Goal: Task Accomplishment & Management: Manage account settings

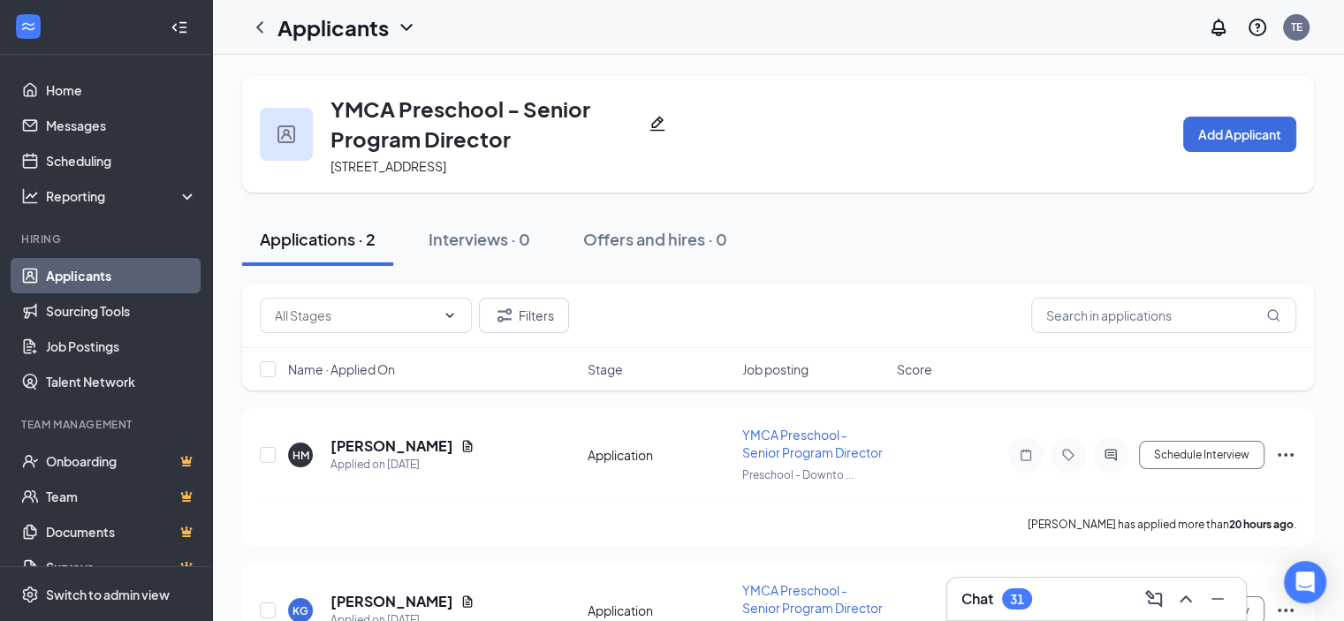
scroll to position [97, 0]
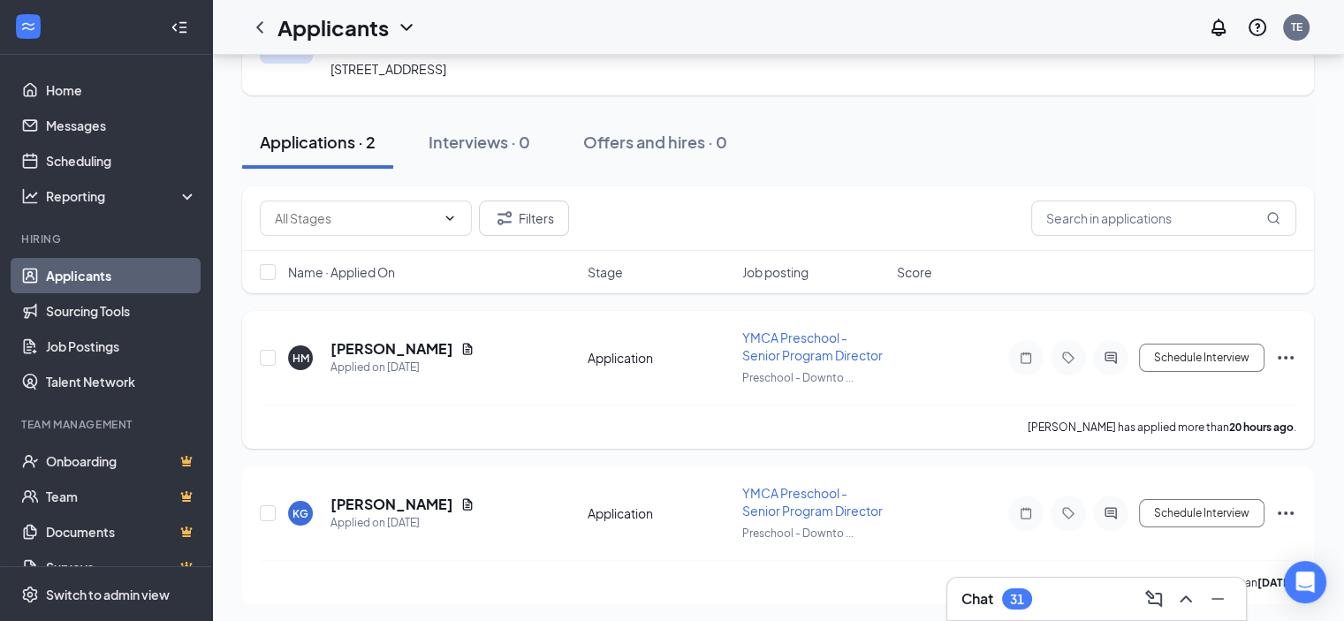
click at [1286, 356] on icon "Ellipses" at bounding box center [1285, 358] width 16 height 4
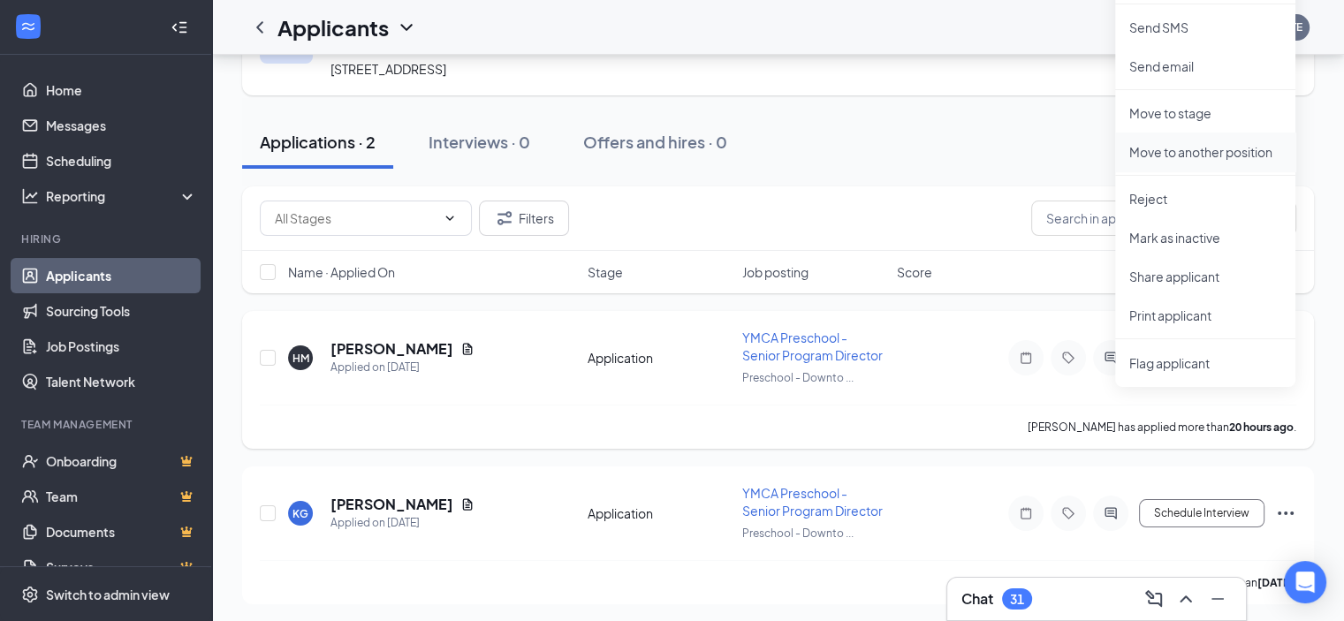
click at [1184, 148] on p "Move to another position" at bounding box center [1205, 152] width 152 height 18
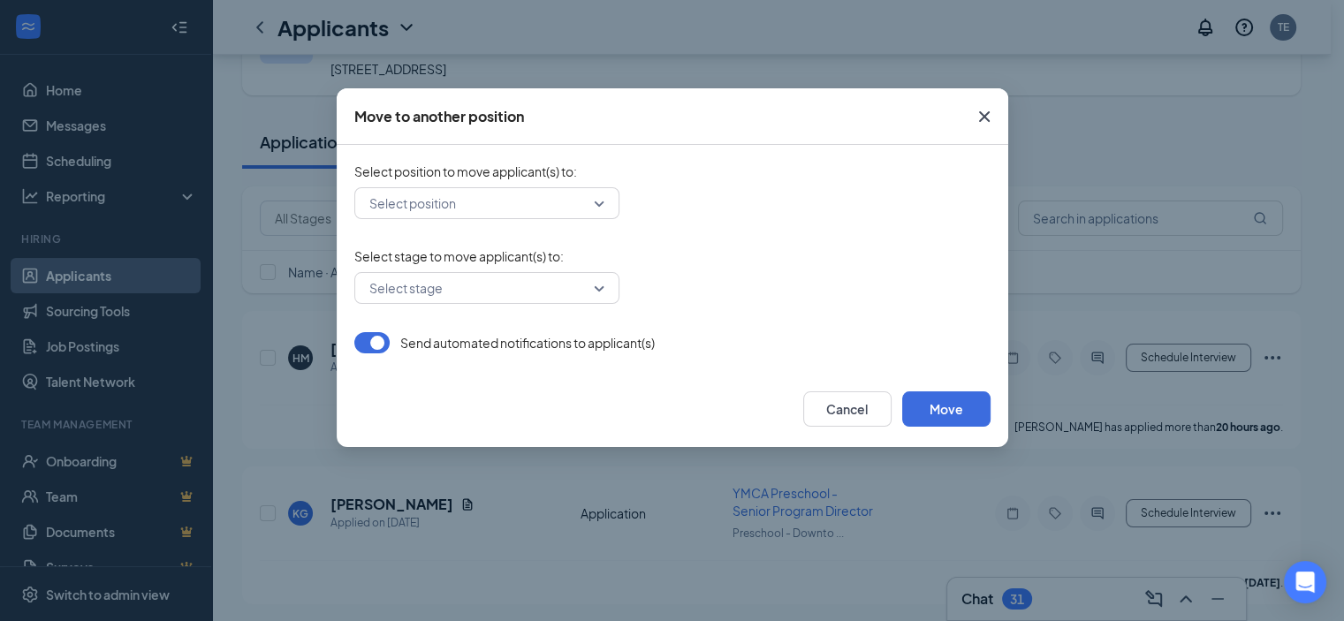
click at [532, 201] on input "search" at bounding box center [480, 203] width 231 height 30
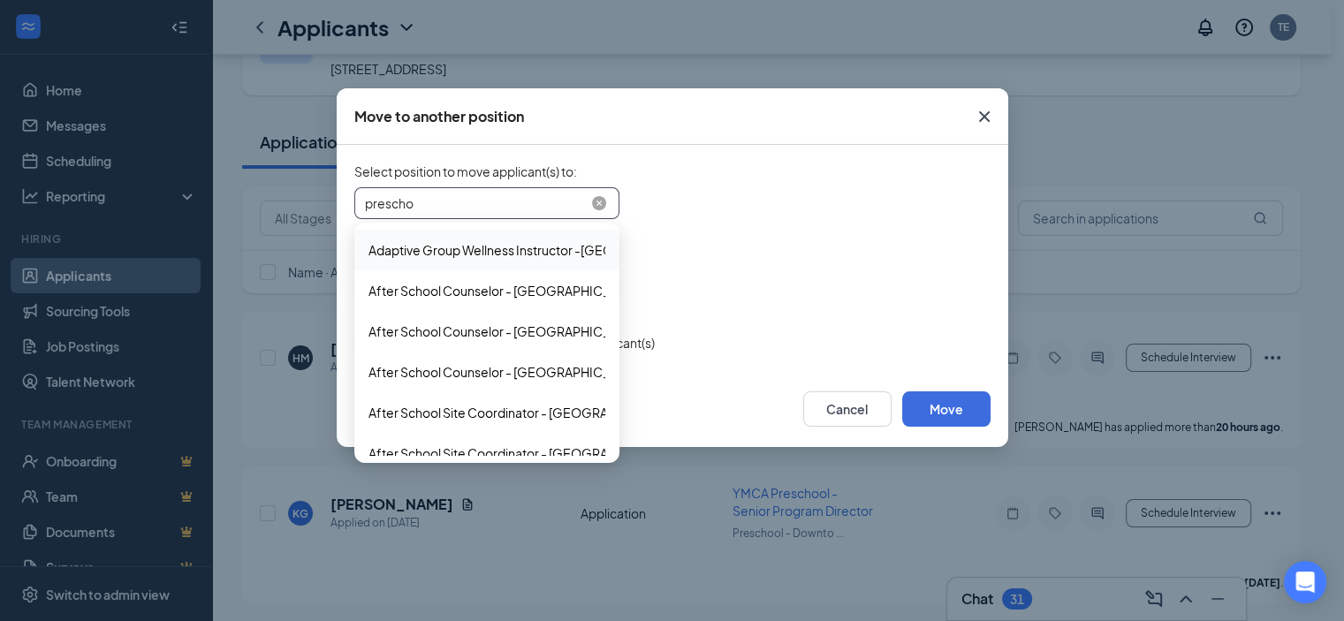
type input "preschoo"
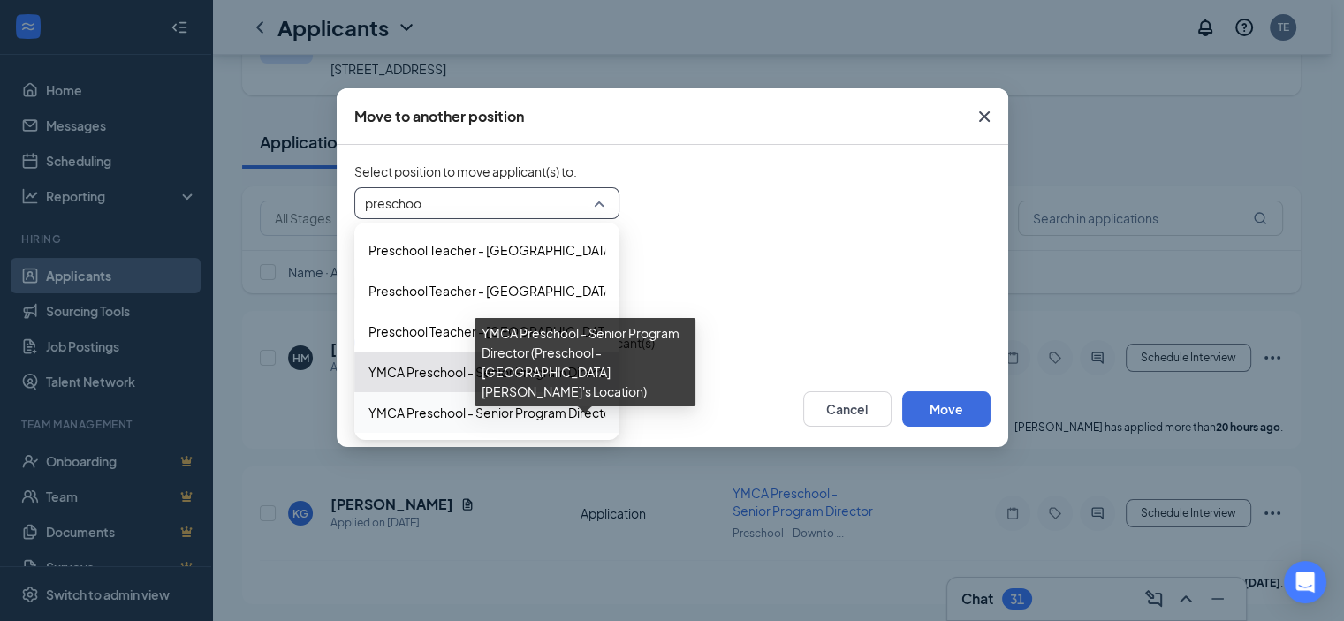
click at [502, 413] on span "YMCA Preschool - Senior Program Director (Preschool - St. Paul's Location)" at bounding box center [676, 412] width 616 height 19
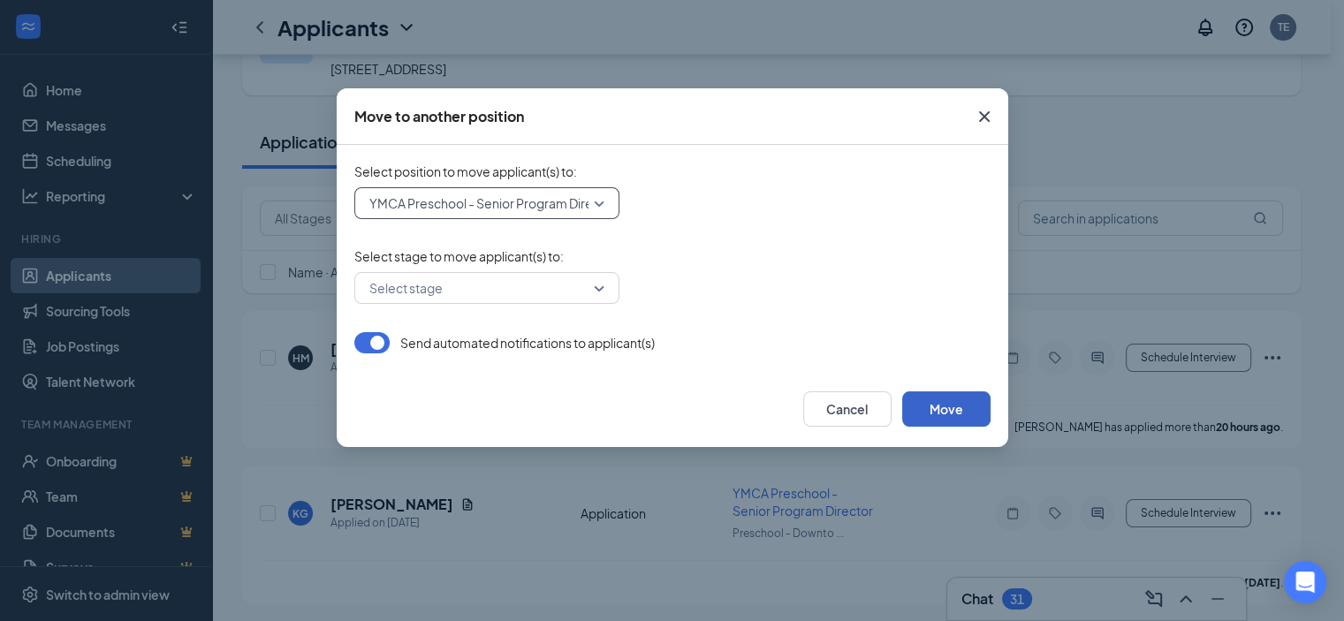
click at [957, 412] on button "Move" at bounding box center [946, 408] width 88 height 35
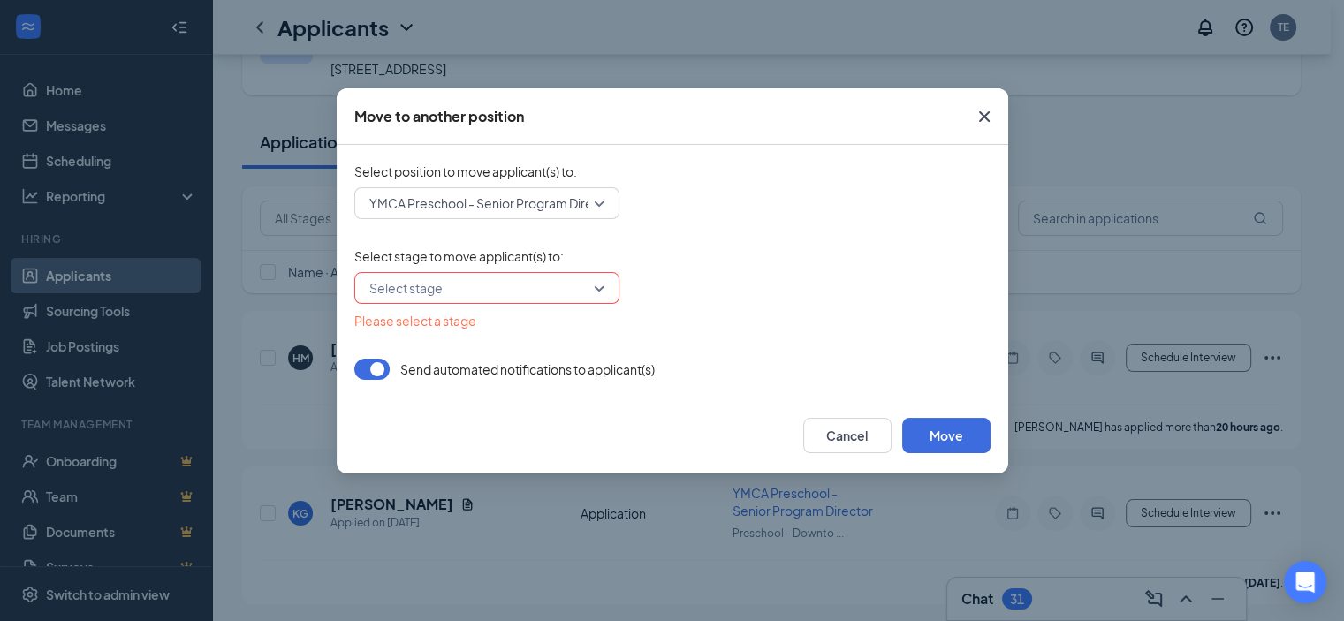
click at [591, 290] on input "search" at bounding box center [480, 288] width 231 height 30
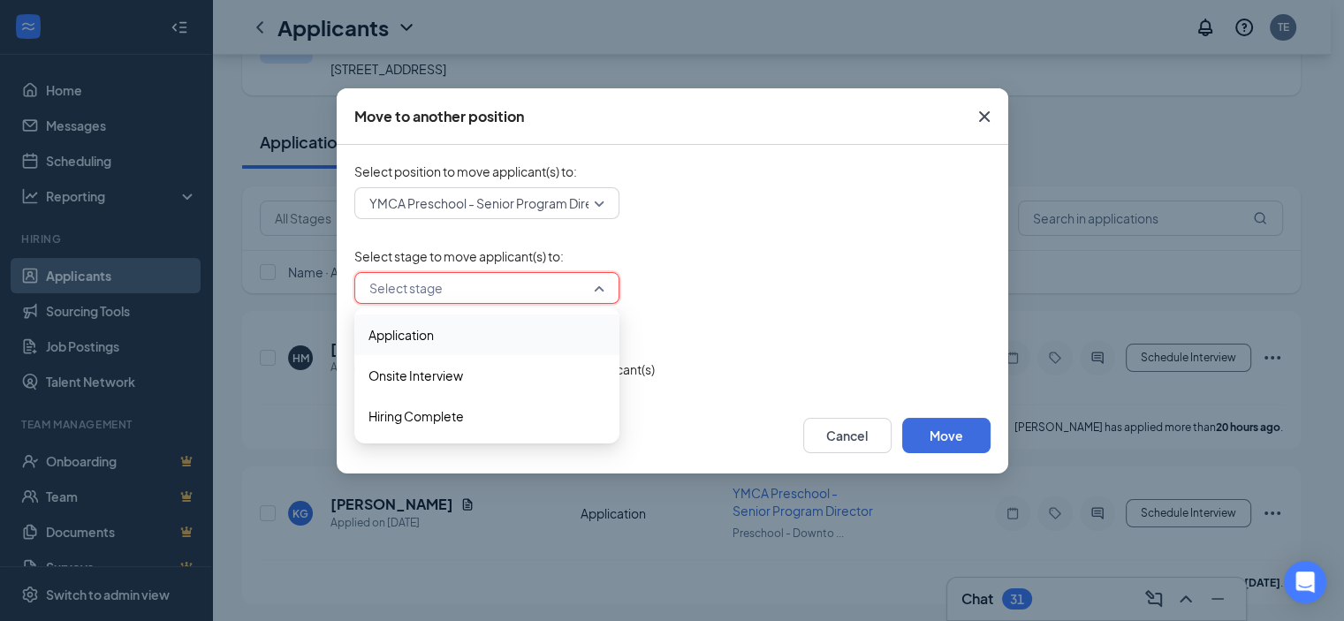
click at [541, 328] on span "Application" at bounding box center [486, 334] width 237 height 19
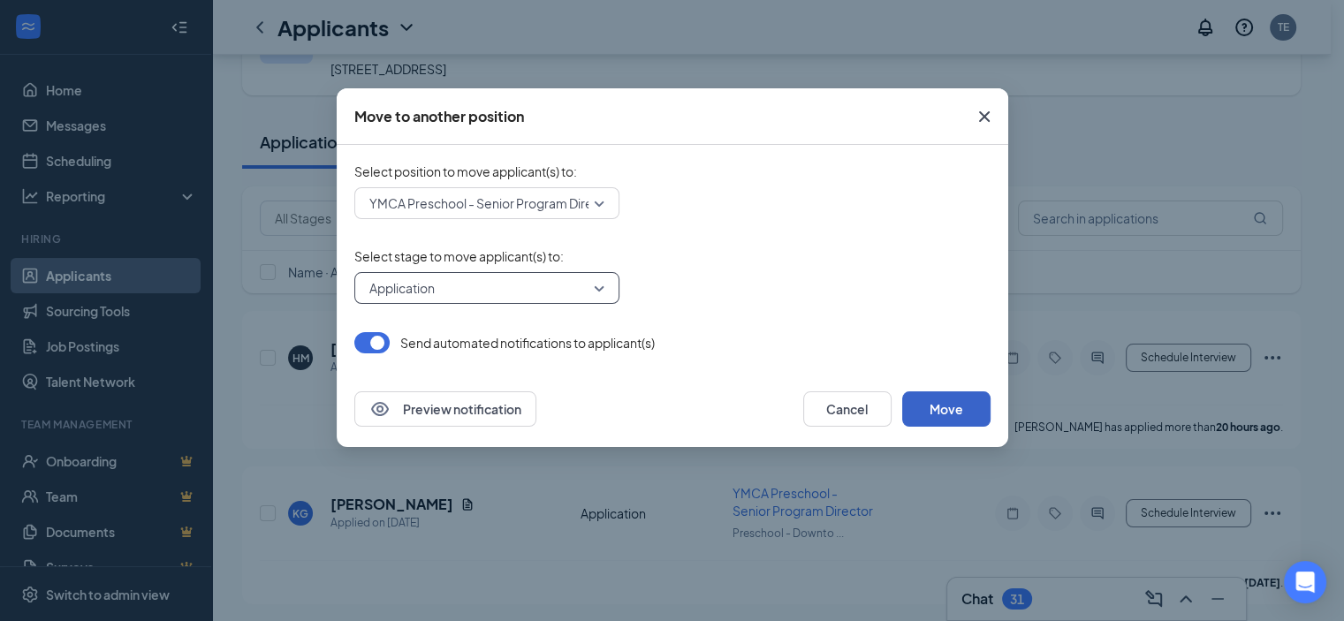
click at [930, 406] on button "Move" at bounding box center [946, 408] width 88 height 35
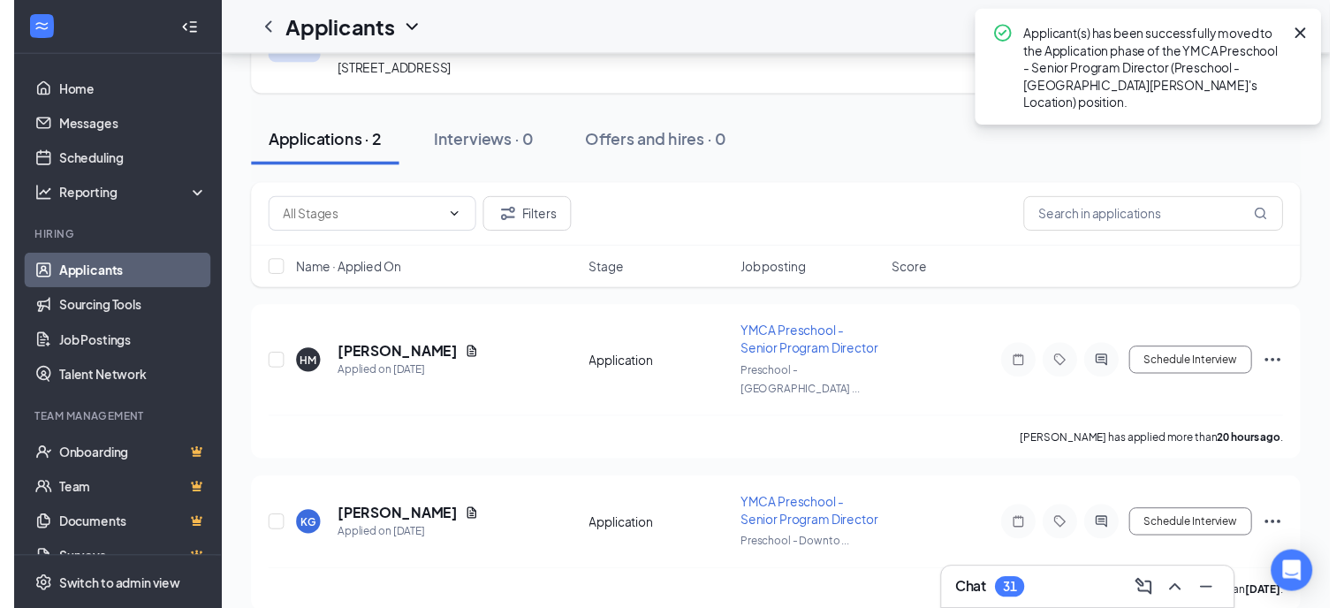
scroll to position [0, 0]
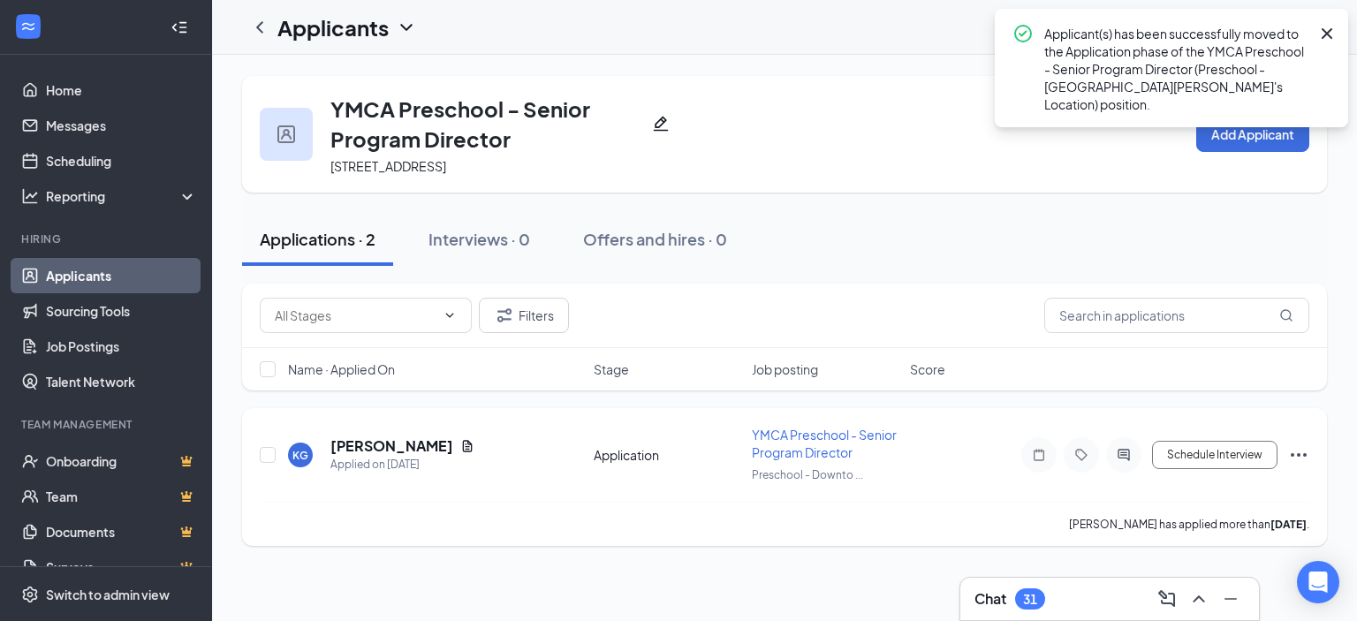
click at [1294, 450] on icon "Ellipses" at bounding box center [1298, 454] width 21 height 21
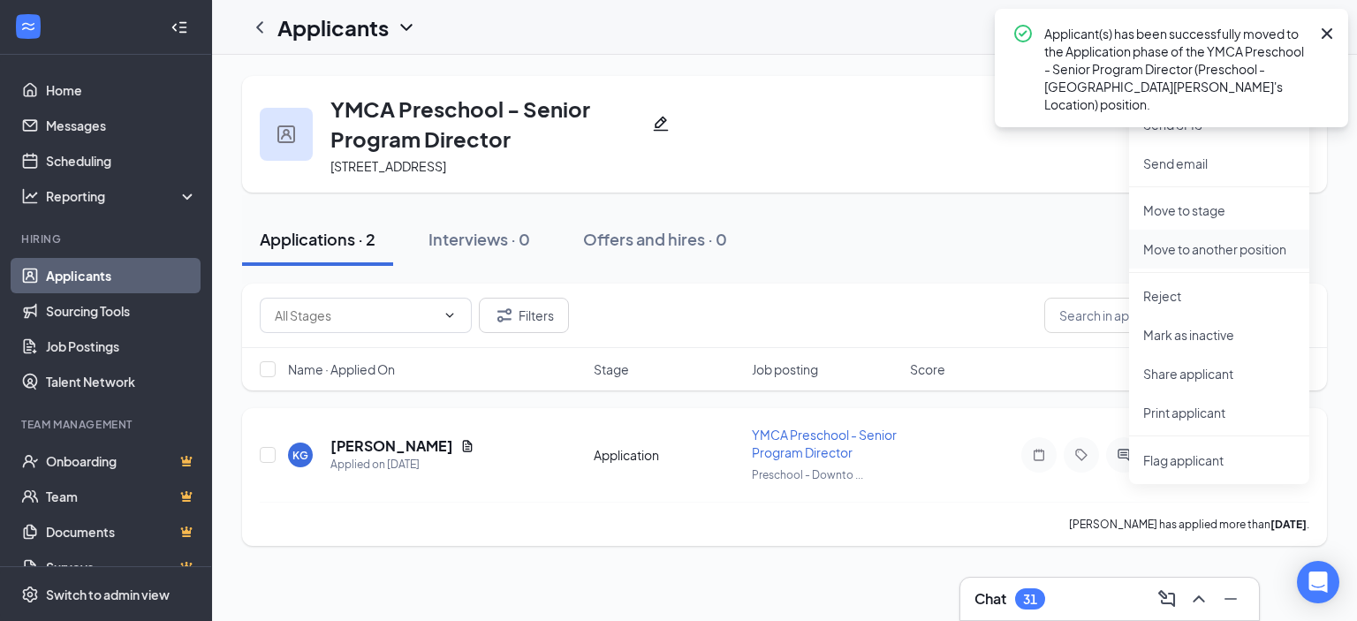
click at [1223, 254] on p "Move to another position" at bounding box center [1219, 249] width 152 height 18
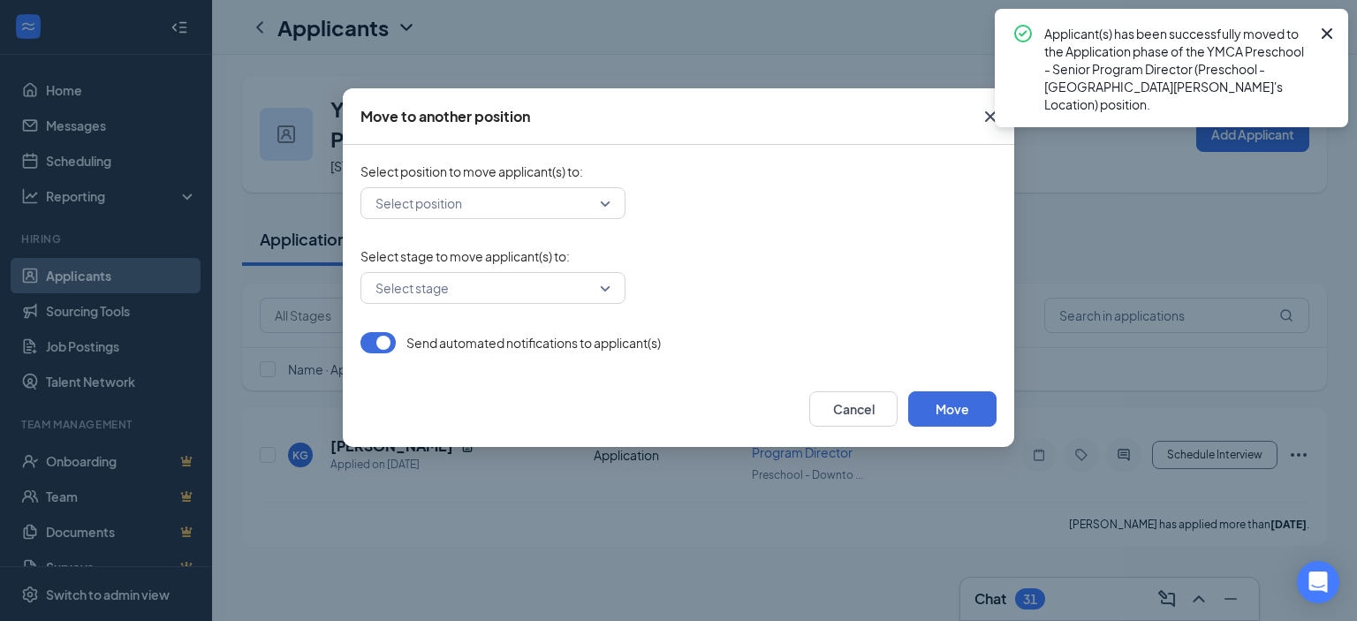
click at [578, 196] on input "search" at bounding box center [486, 203] width 231 height 30
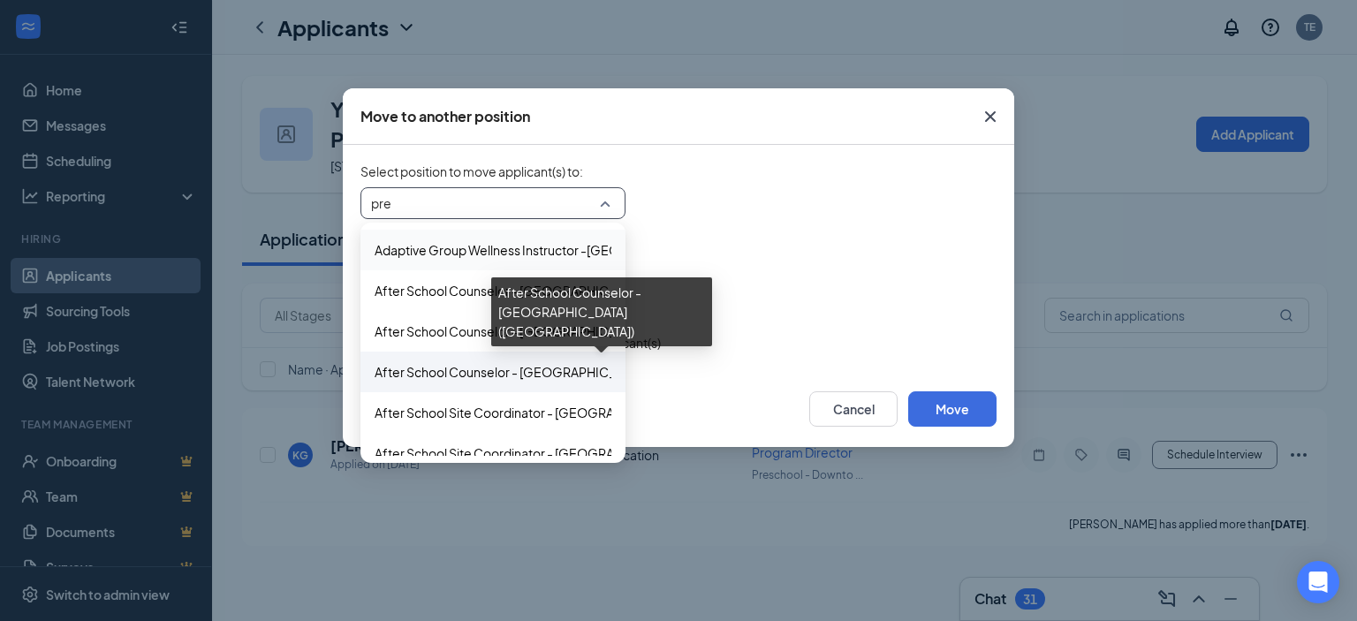
type input "pres"
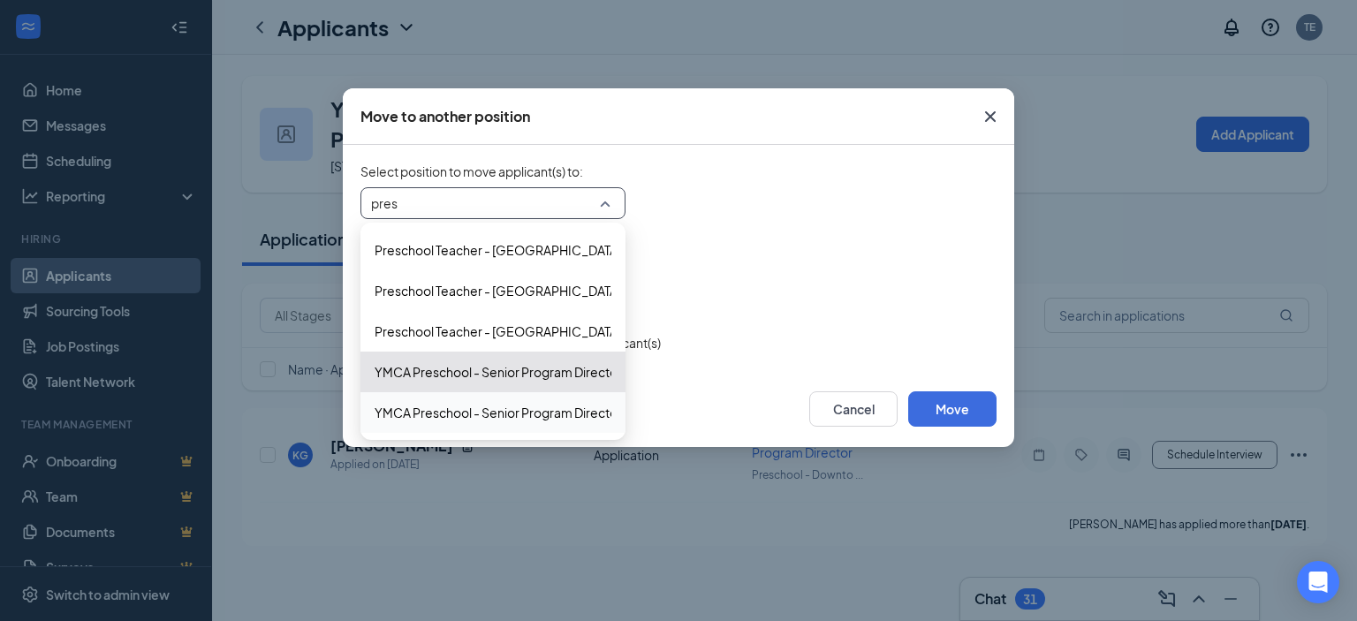
click at [456, 413] on span "YMCA Preschool - Senior Program Director (Preschool - St. Paul's Location)" at bounding box center [683, 412] width 616 height 19
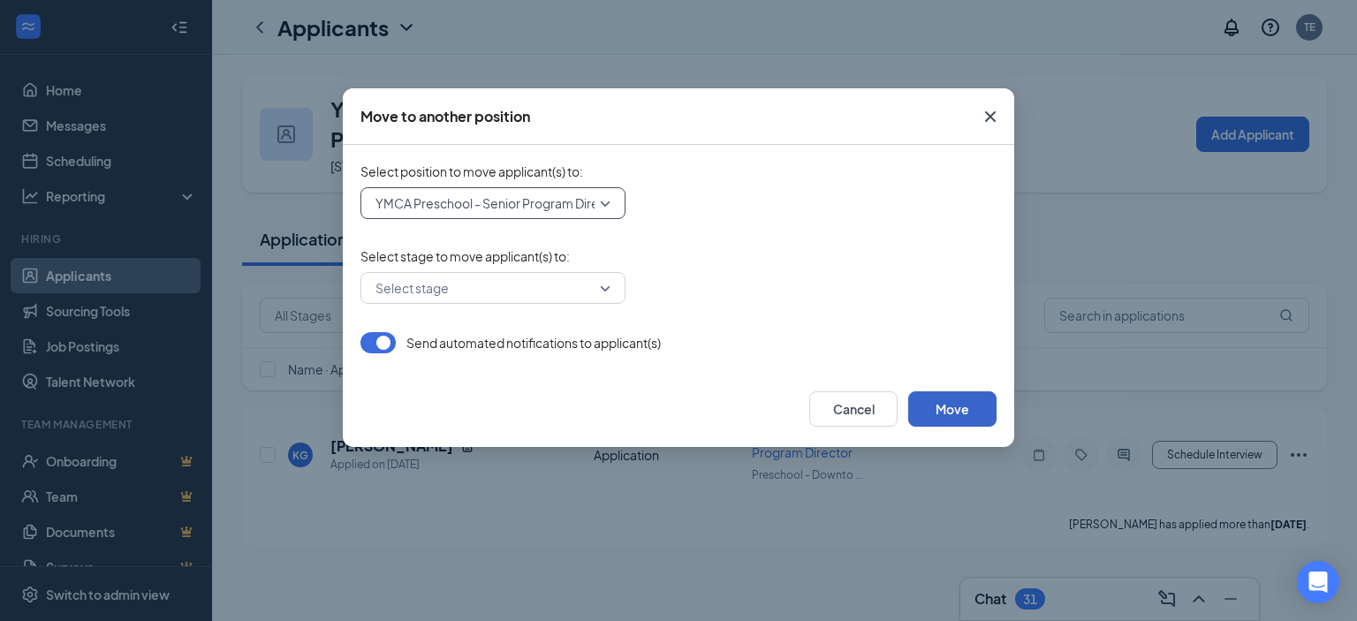
click at [966, 405] on button "Move" at bounding box center [952, 408] width 88 height 35
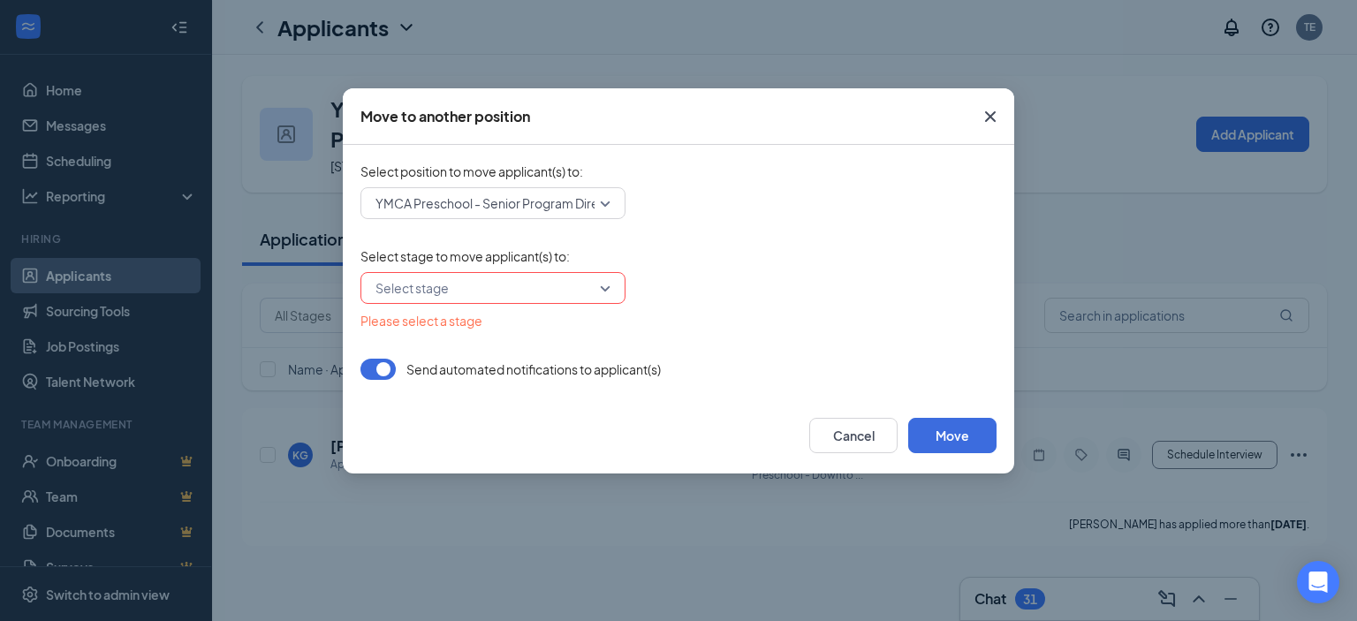
click at [594, 291] on input "search" at bounding box center [486, 288] width 231 height 30
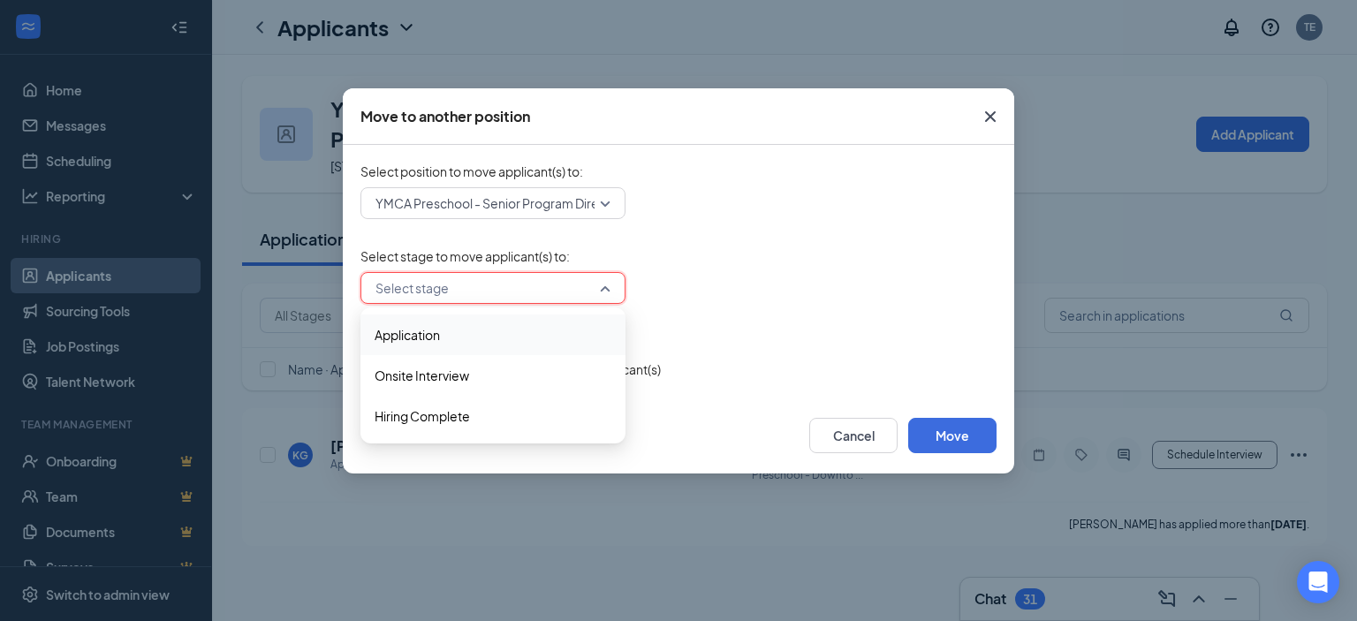
click at [475, 339] on span "Application" at bounding box center [493, 334] width 237 height 19
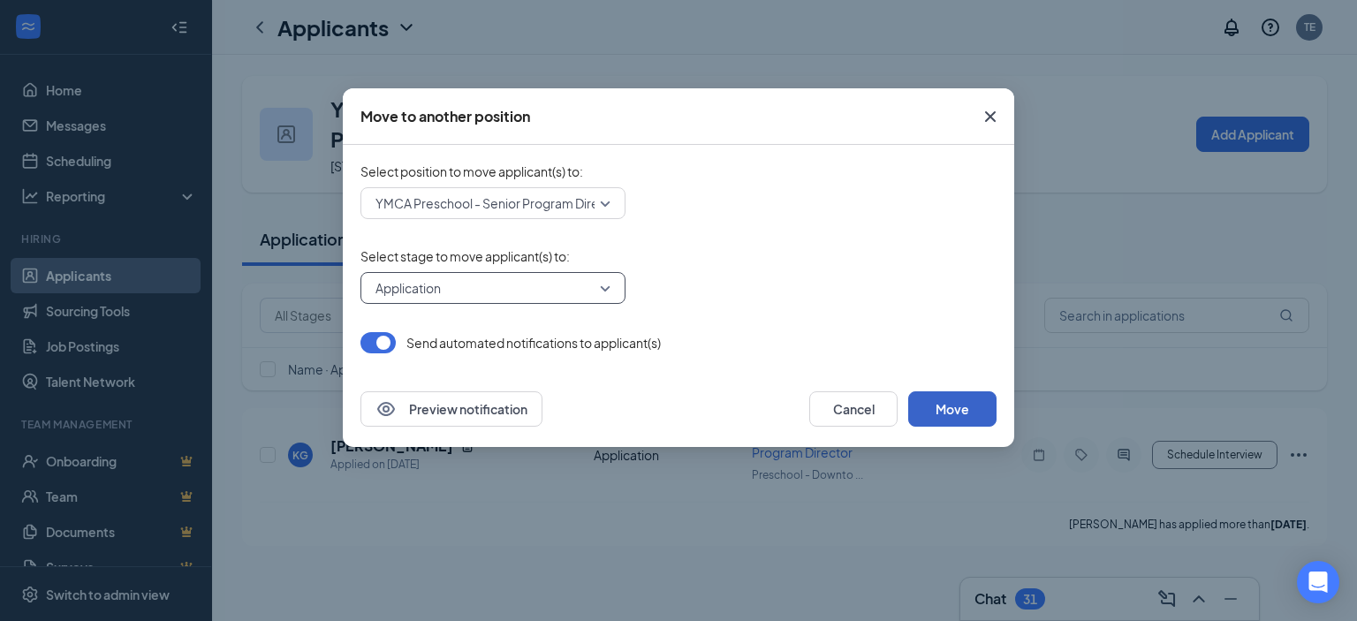
click at [961, 394] on button "Move" at bounding box center [952, 408] width 88 height 35
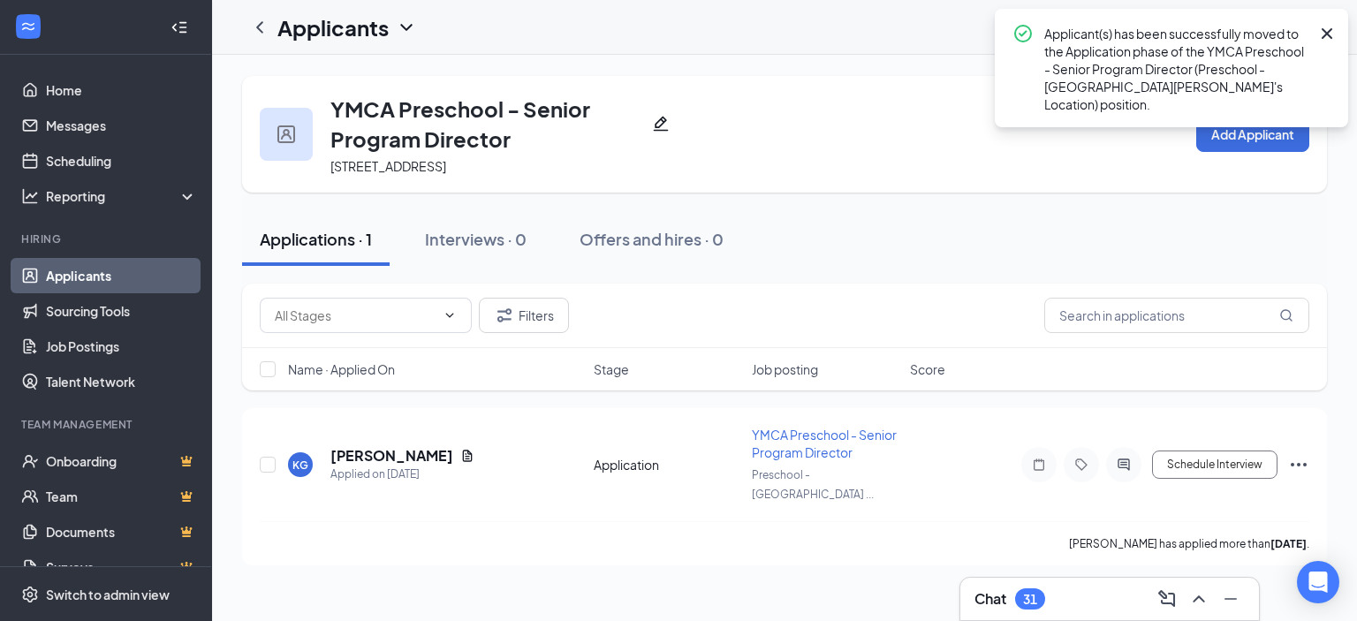
click at [1329, 31] on icon "Cross" at bounding box center [1326, 33] width 11 height 11
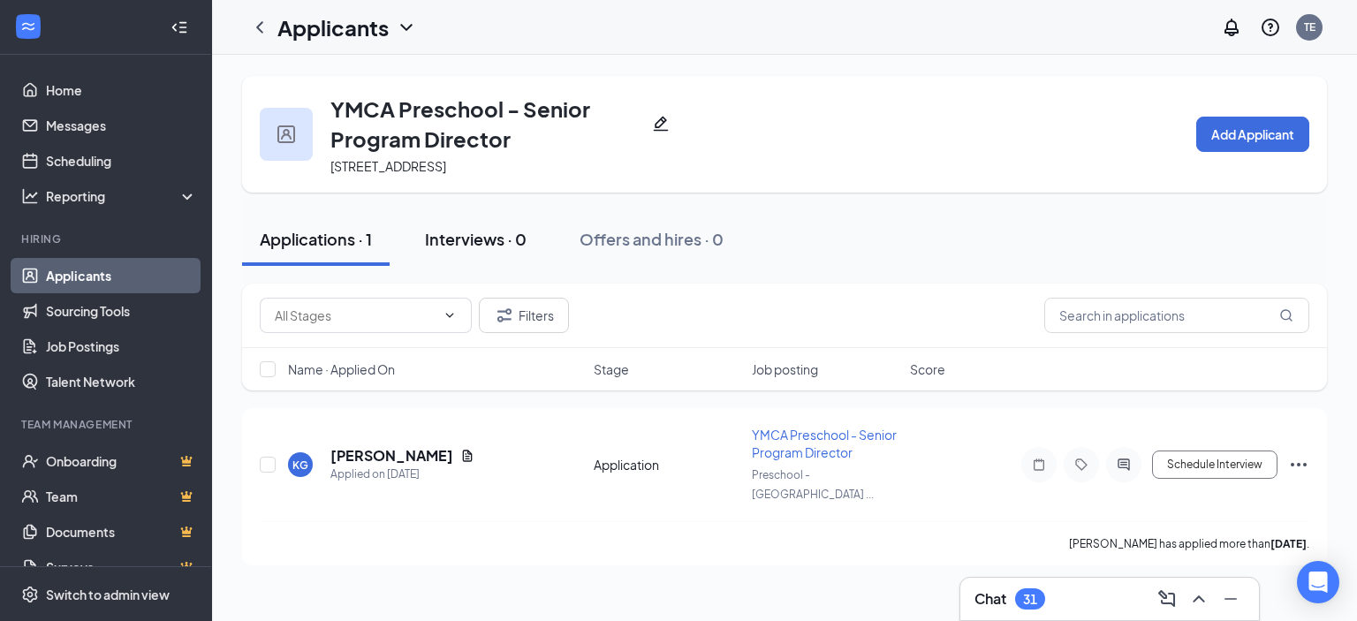
click at [461, 250] on button "Interviews · 0" at bounding box center [475, 239] width 137 height 53
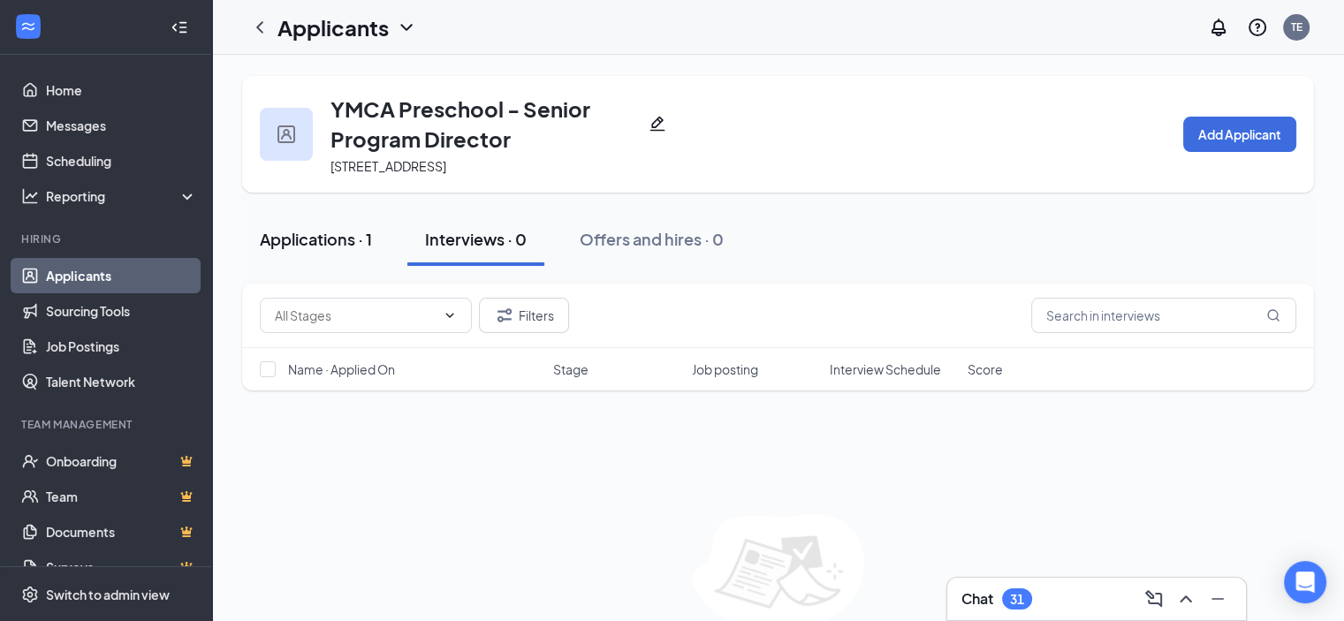
click at [311, 242] on div "Applications · 1" at bounding box center [316, 239] width 112 height 22
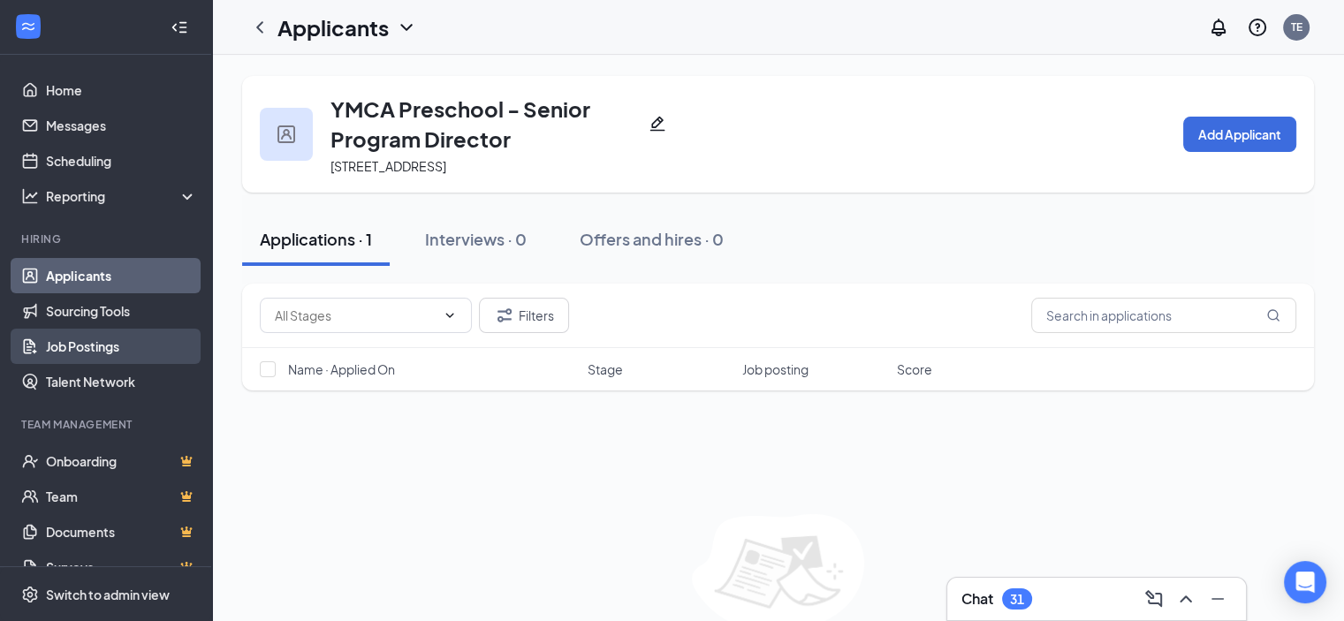
click at [94, 355] on link "Job Postings" at bounding box center [121, 346] width 151 height 35
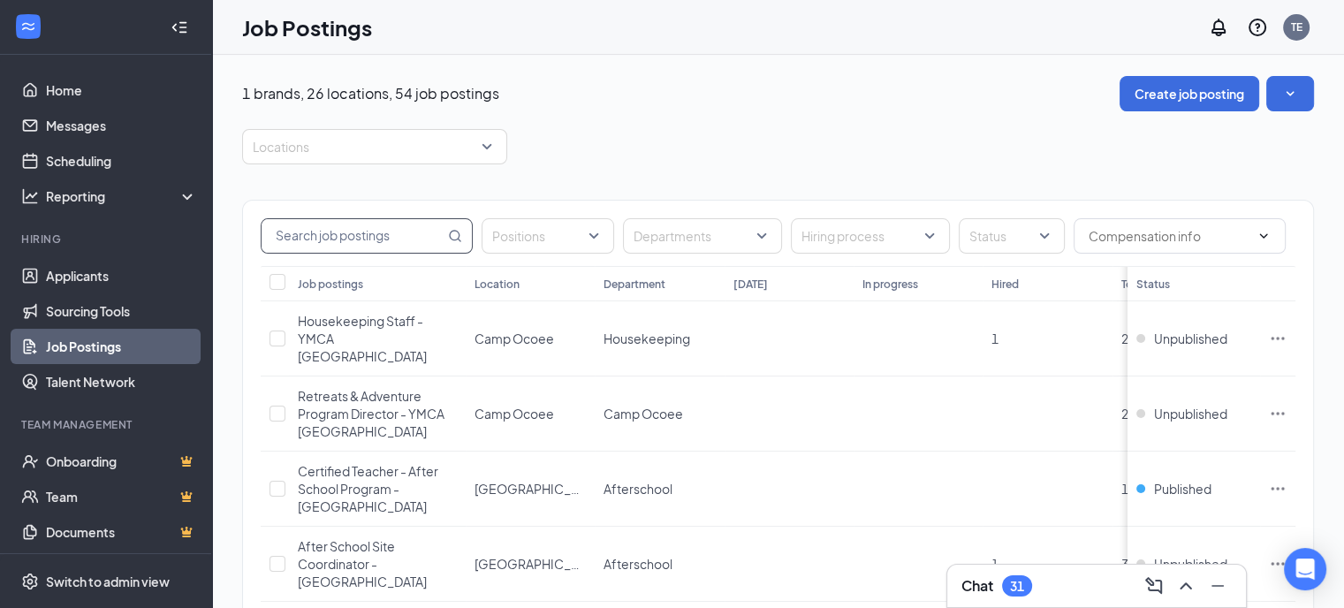
click at [342, 231] on input "text" at bounding box center [352, 236] width 183 height 34
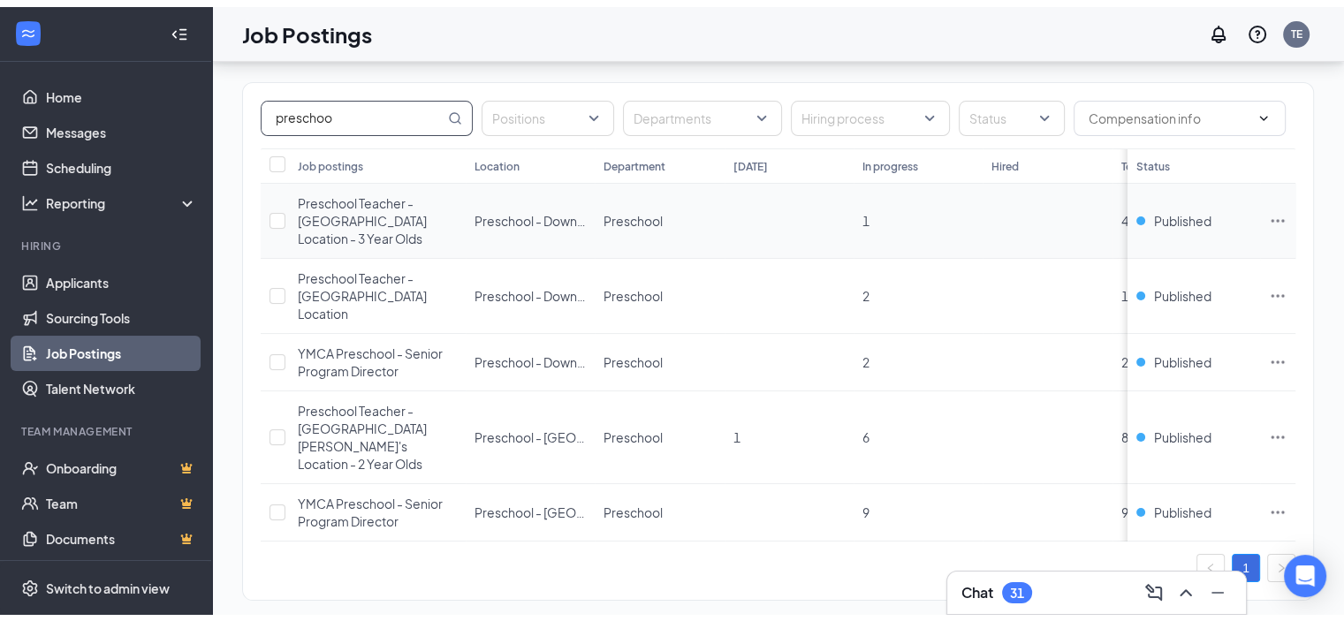
scroll to position [124, 0]
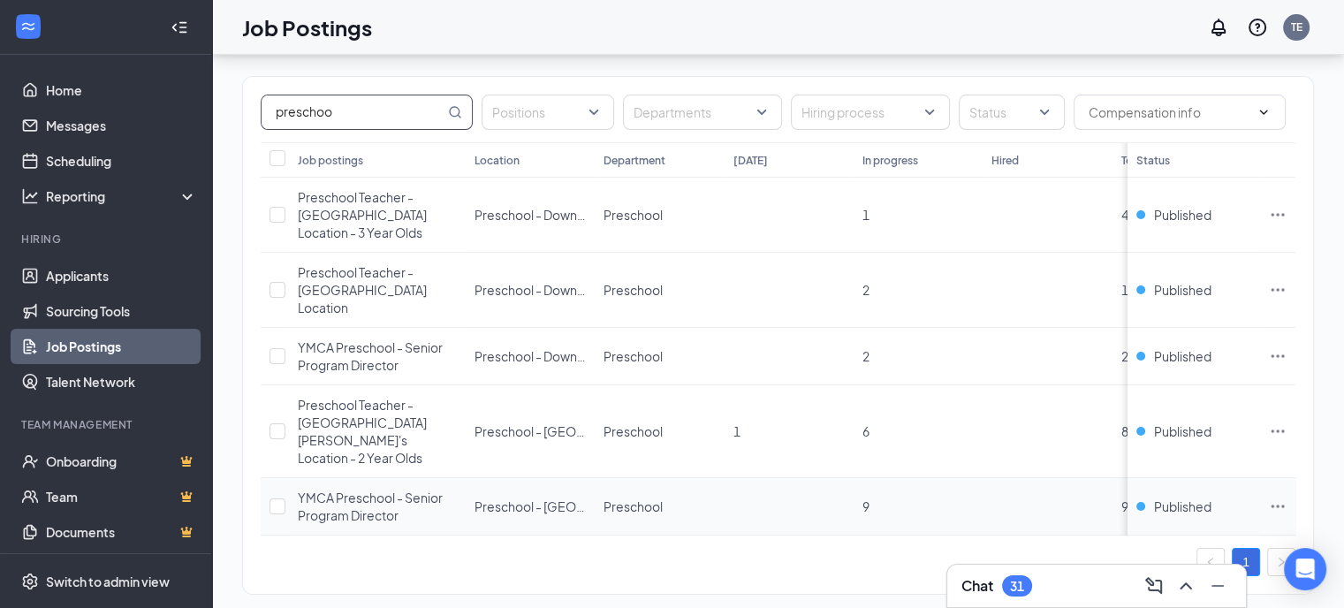
type input "preschoo"
click at [364, 489] on span "YMCA Preschool - Senior Program Director" at bounding box center [370, 506] width 145 height 34
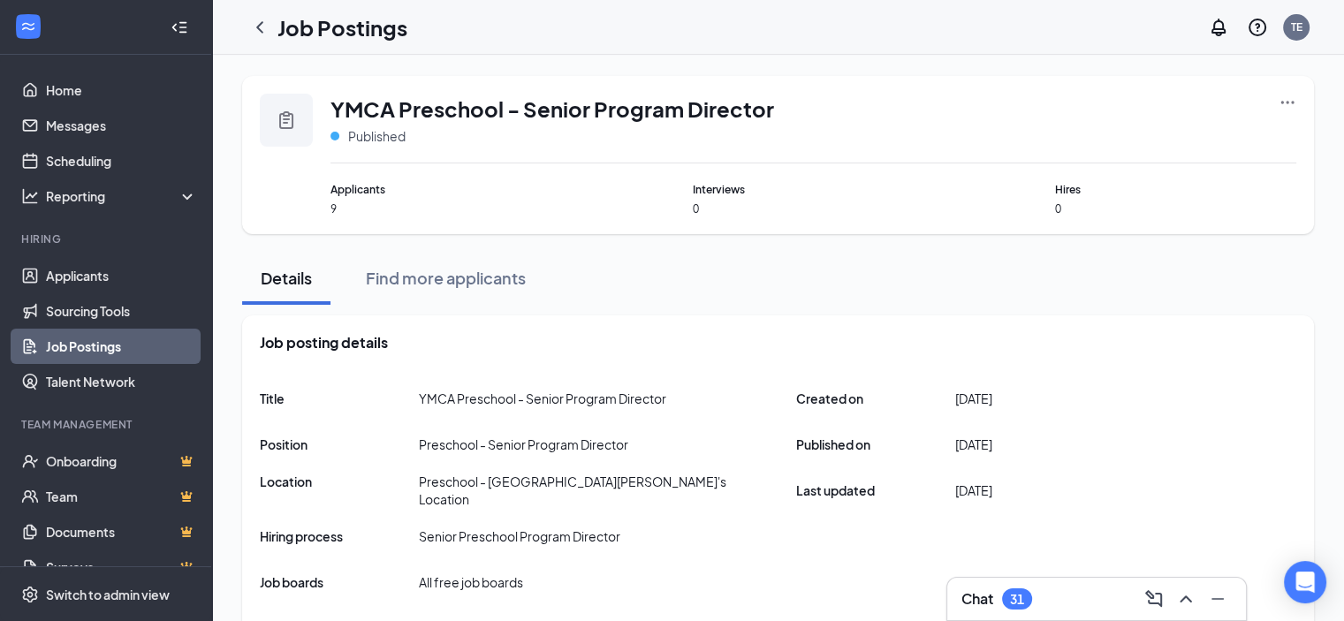
click at [1289, 102] on icon "Ellipses" at bounding box center [1287, 103] width 18 height 18
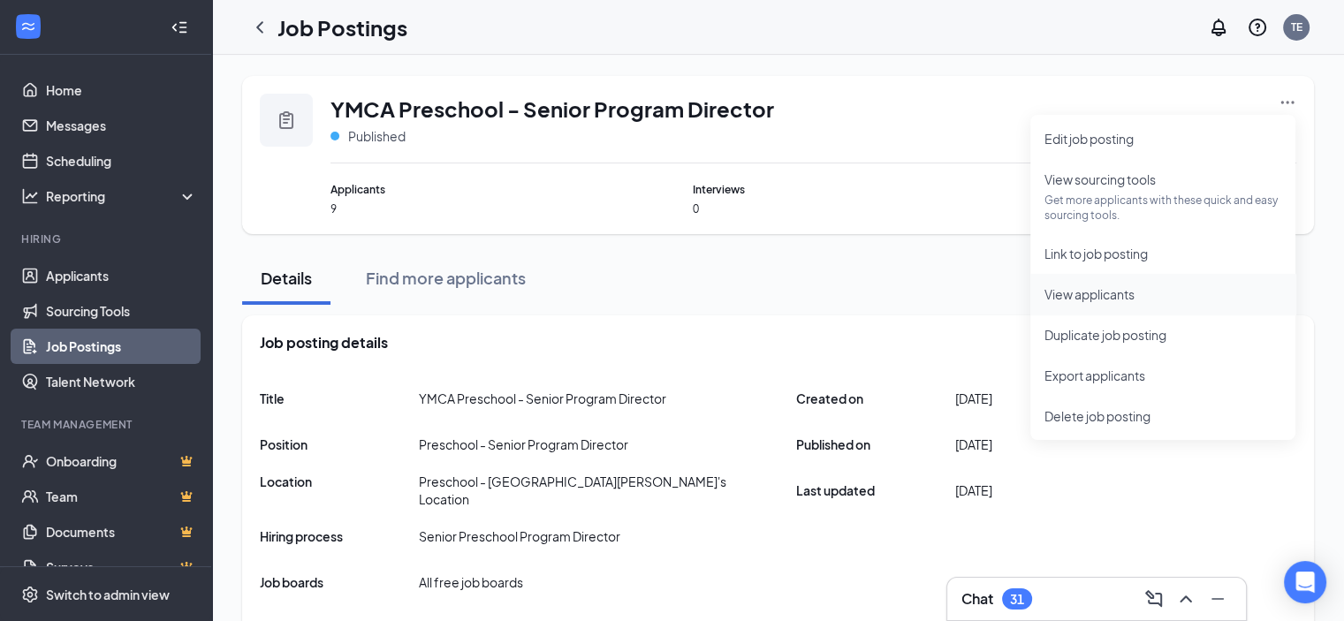
click at [1113, 293] on span "View applicants" at bounding box center [1089, 294] width 90 height 16
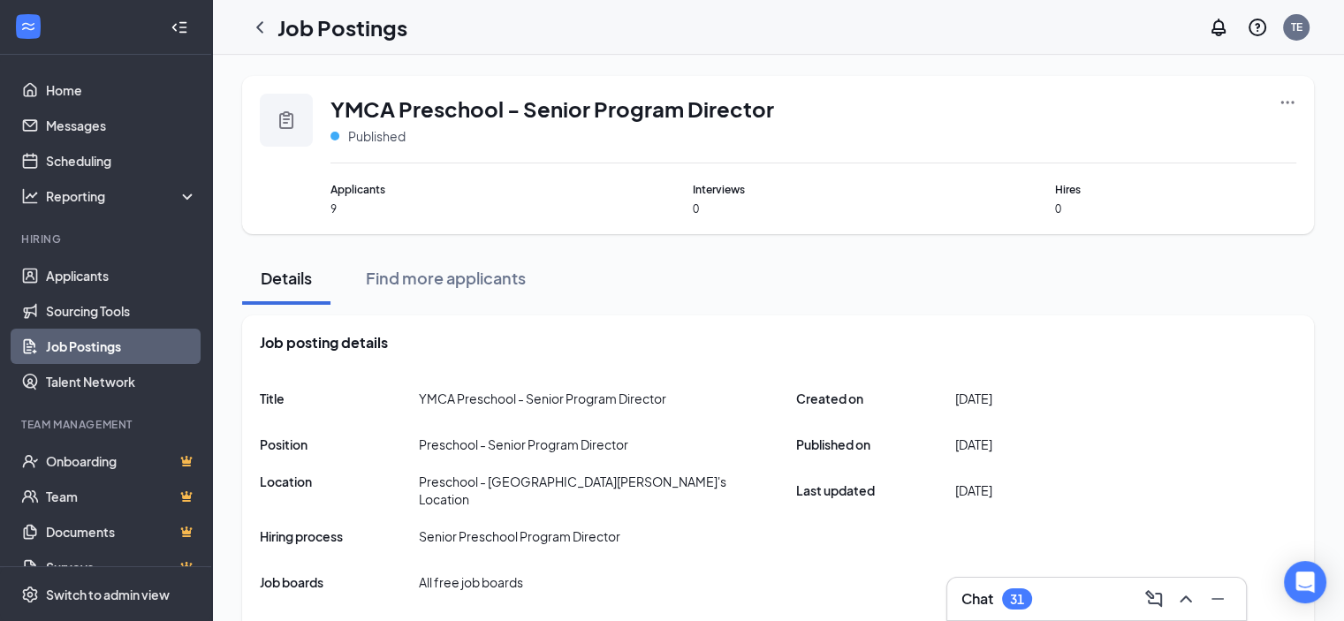
click at [81, 344] on link "Job Postings" at bounding box center [121, 346] width 151 height 35
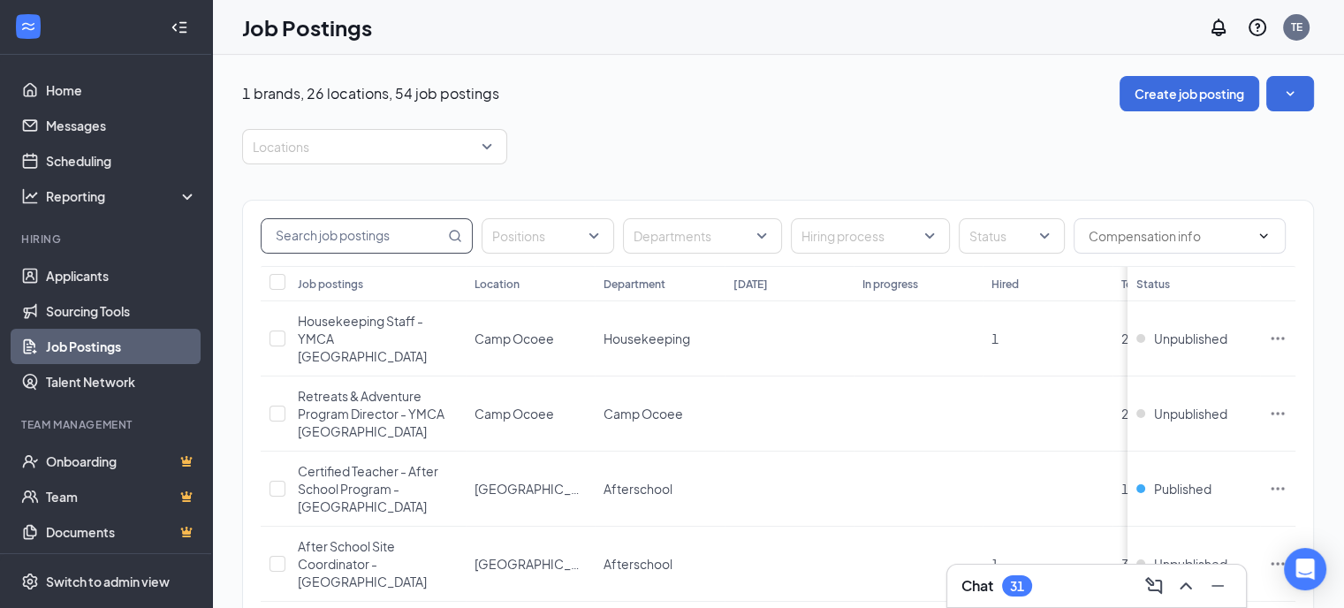
click at [339, 227] on input "text" at bounding box center [352, 236] width 183 height 34
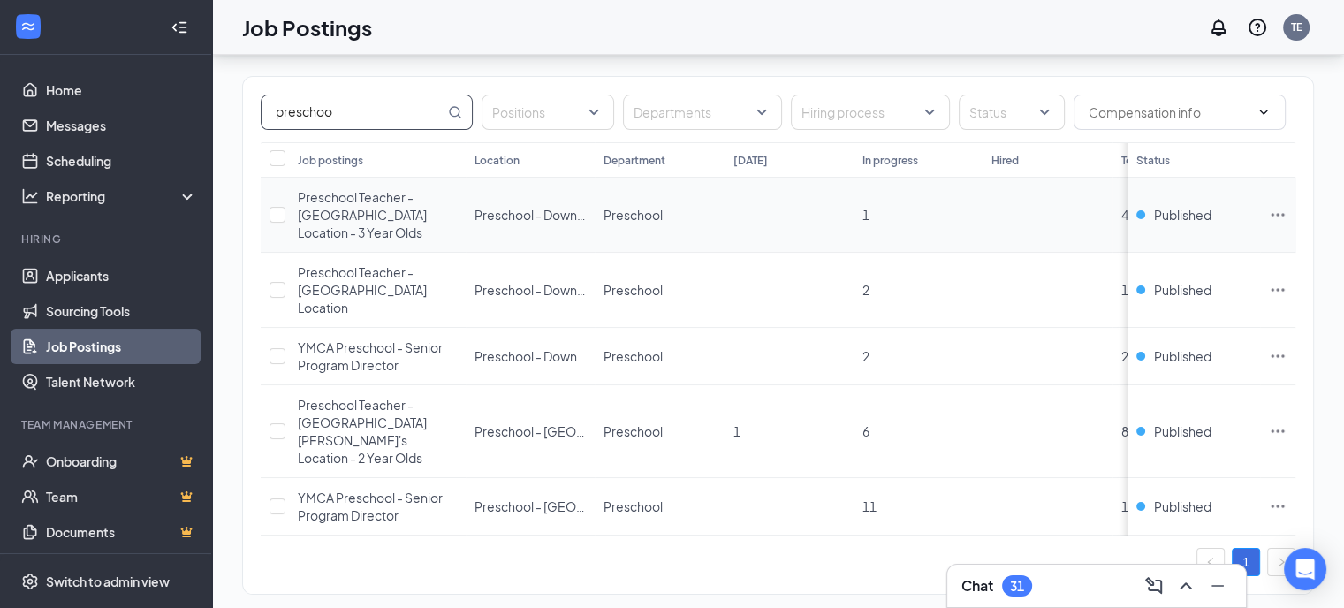
scroll to position [124, 0]
type input "preschoo"
click at [1286, 497] on icon "Ellipses" at bounding box center [1277, 506] width 18 height 18
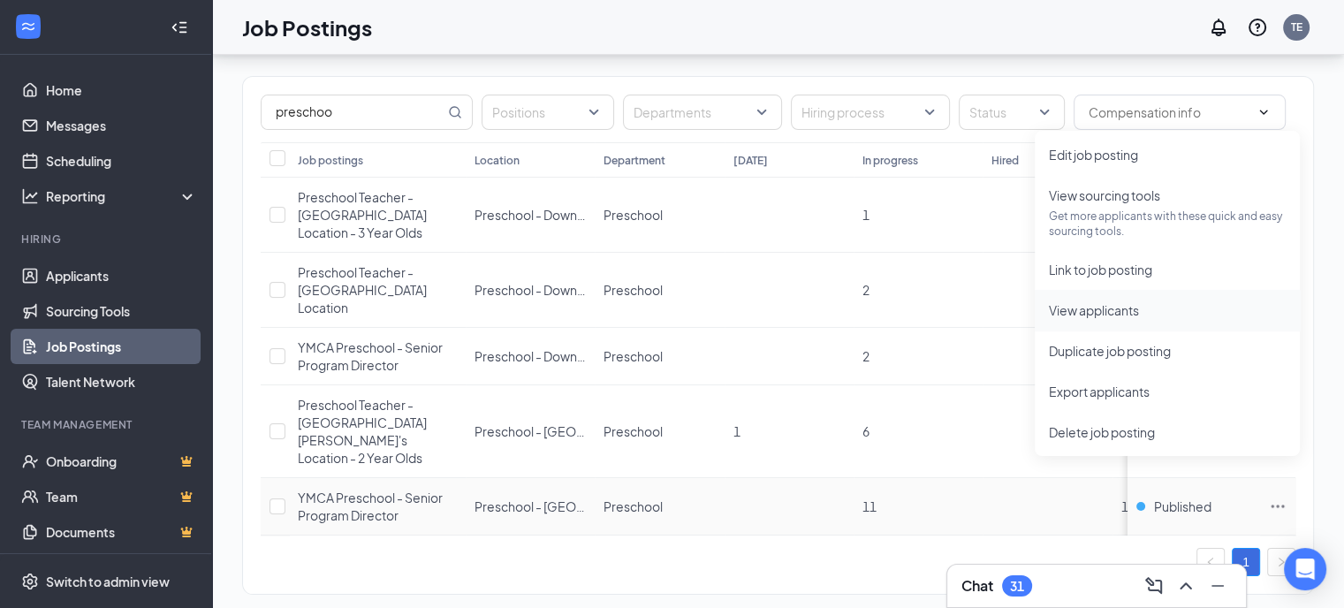
click at [1117, 310] on span "View applicants" at bounding box center [1094, 310] width 90 height 16
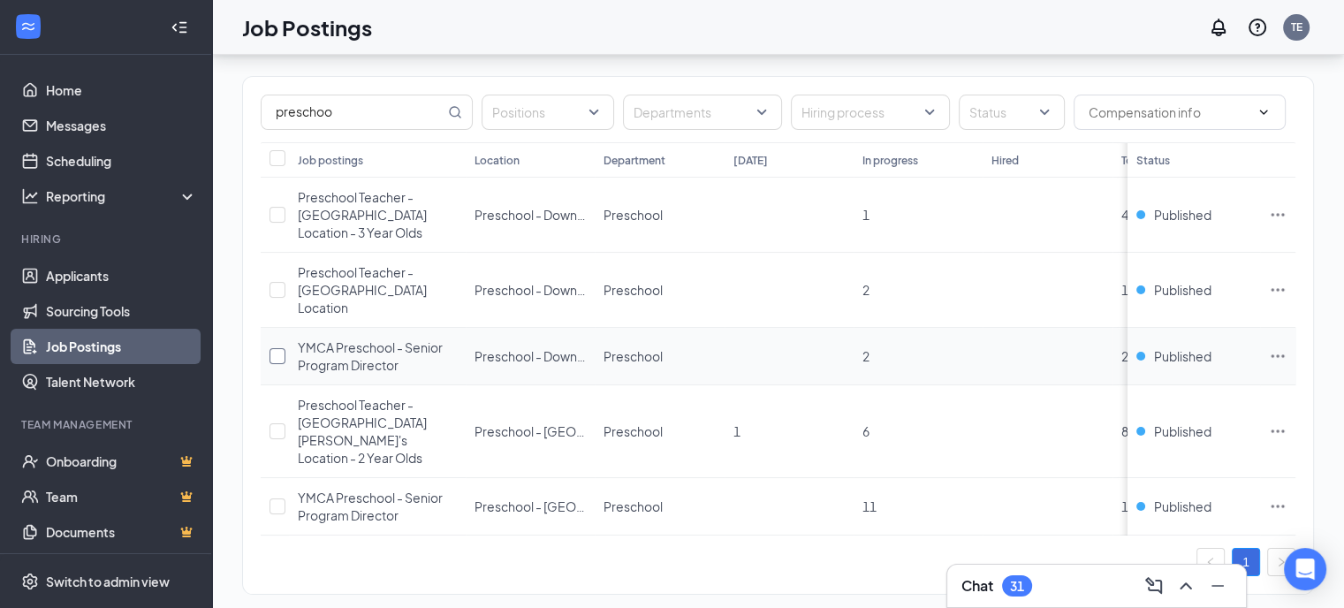
click at [276, 348] on input "checkbox" at bounding box center [277, 356] width 16 height 16
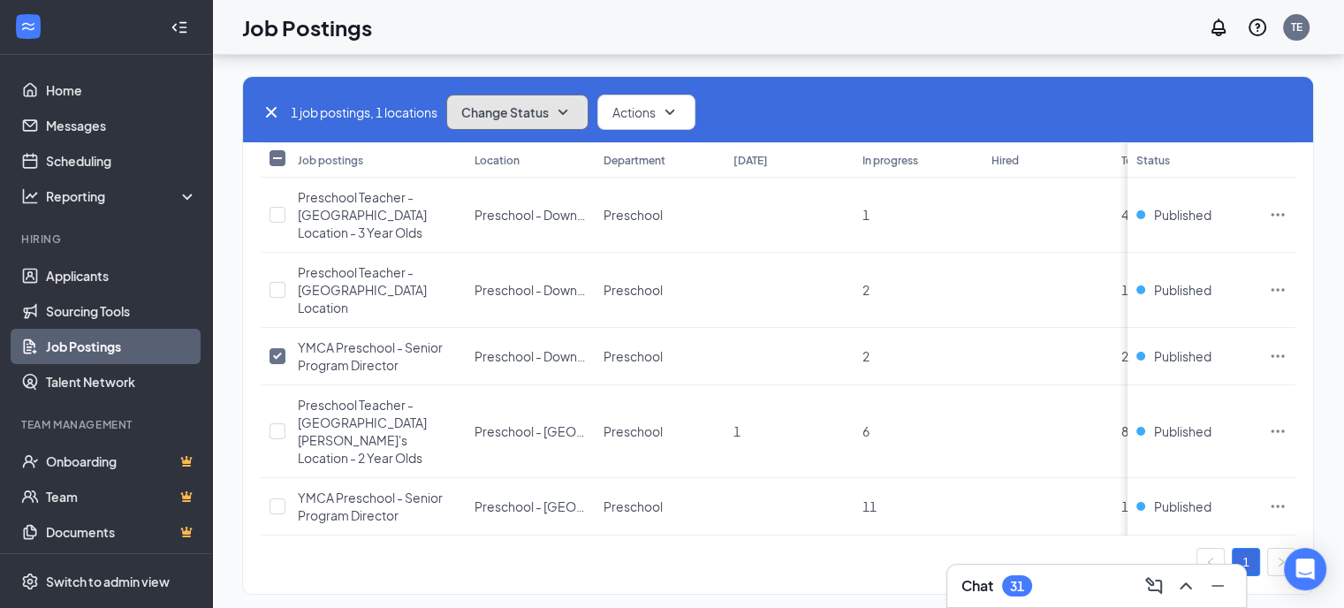
click at [567, 110] on icon "SmallChevronDown" at bounding box center [562, 112] width 21 height 21
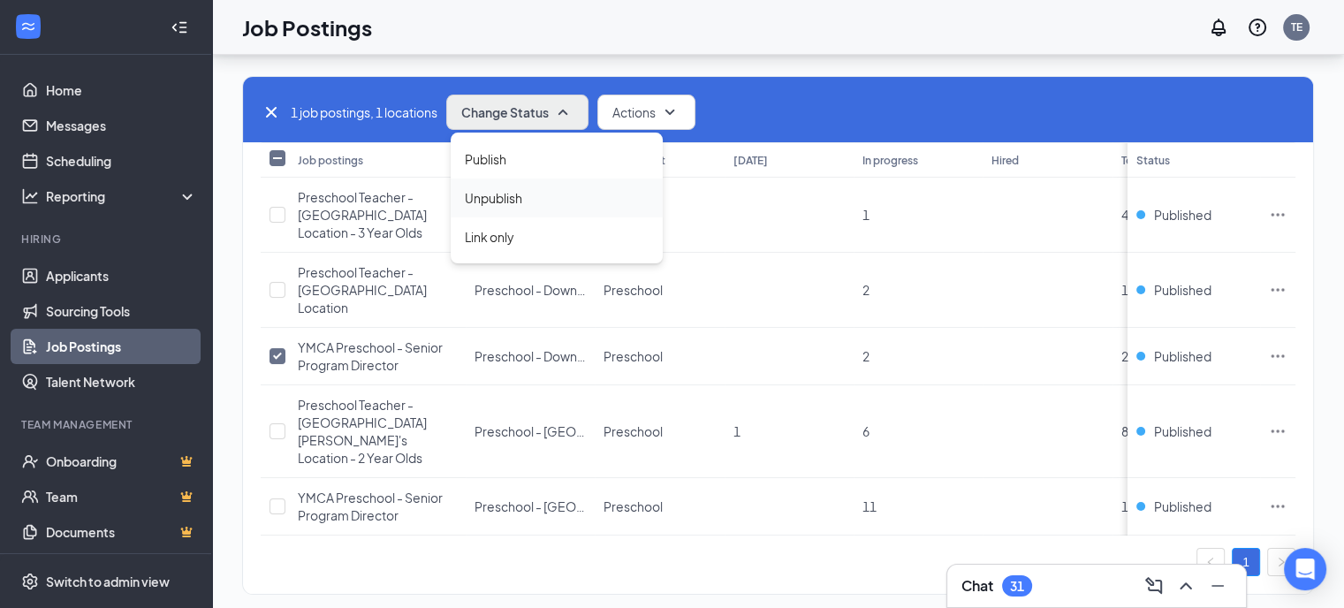
click at [534, 204] on div "Unpublish" at bounding box center [556, 197] width 212 height 39
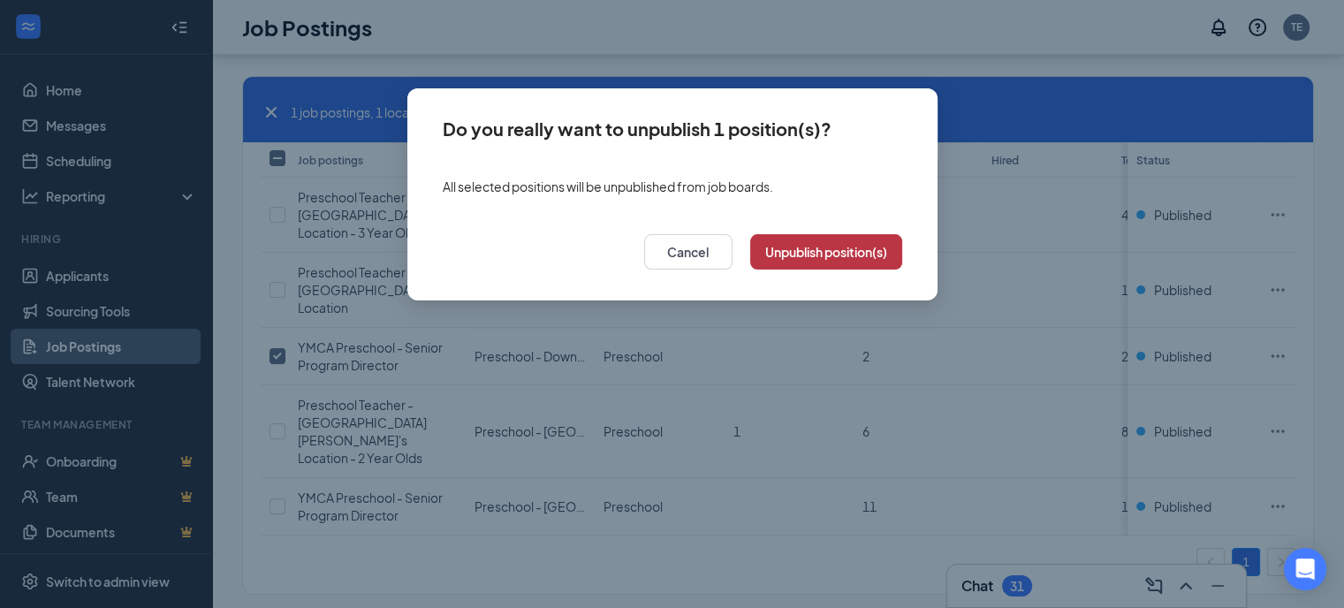
click at [827, 254] on button "Unpublish position(s)" at bounding box center [826, 251] width 152 height 35
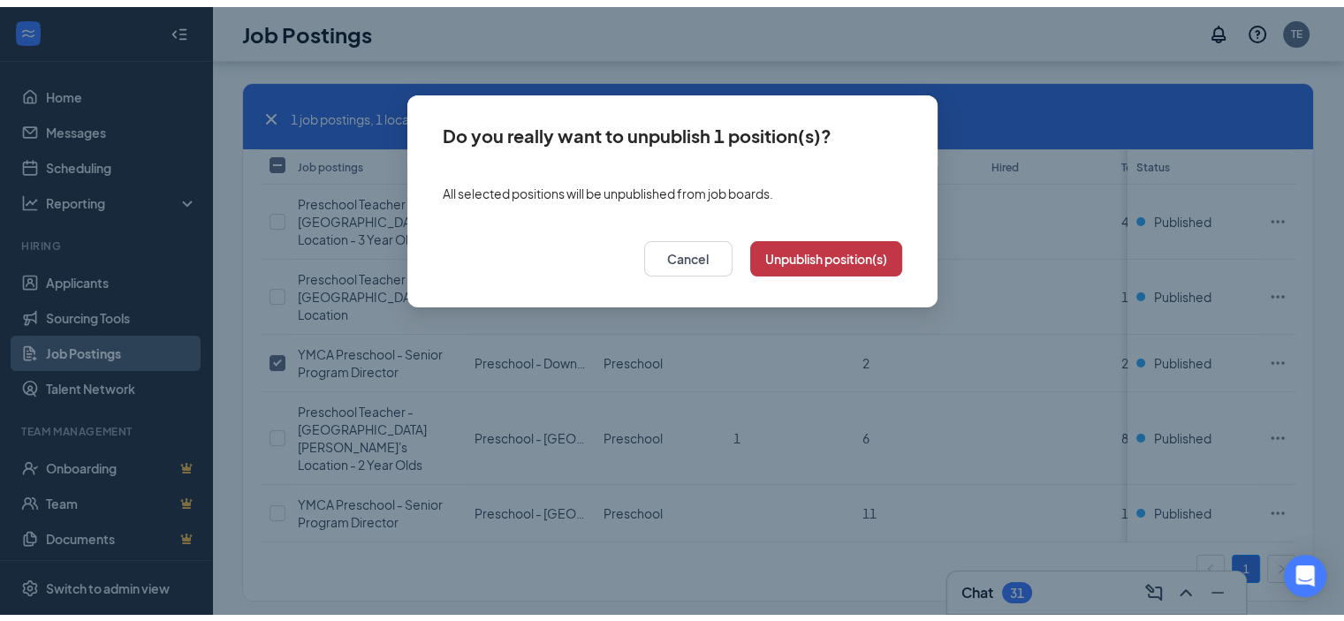
scroll to position [109, 0]
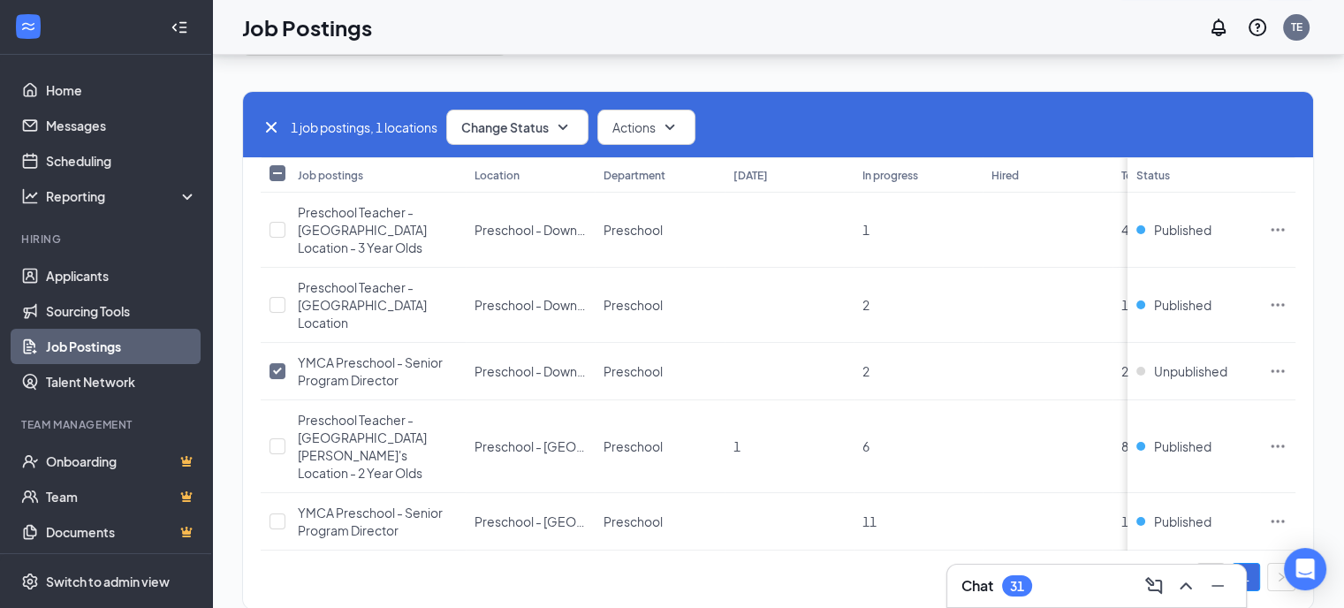
click at [265, 125] on icon "Cross" at bounding box center [271, 127] width 21 height 21
checkbox input "false"
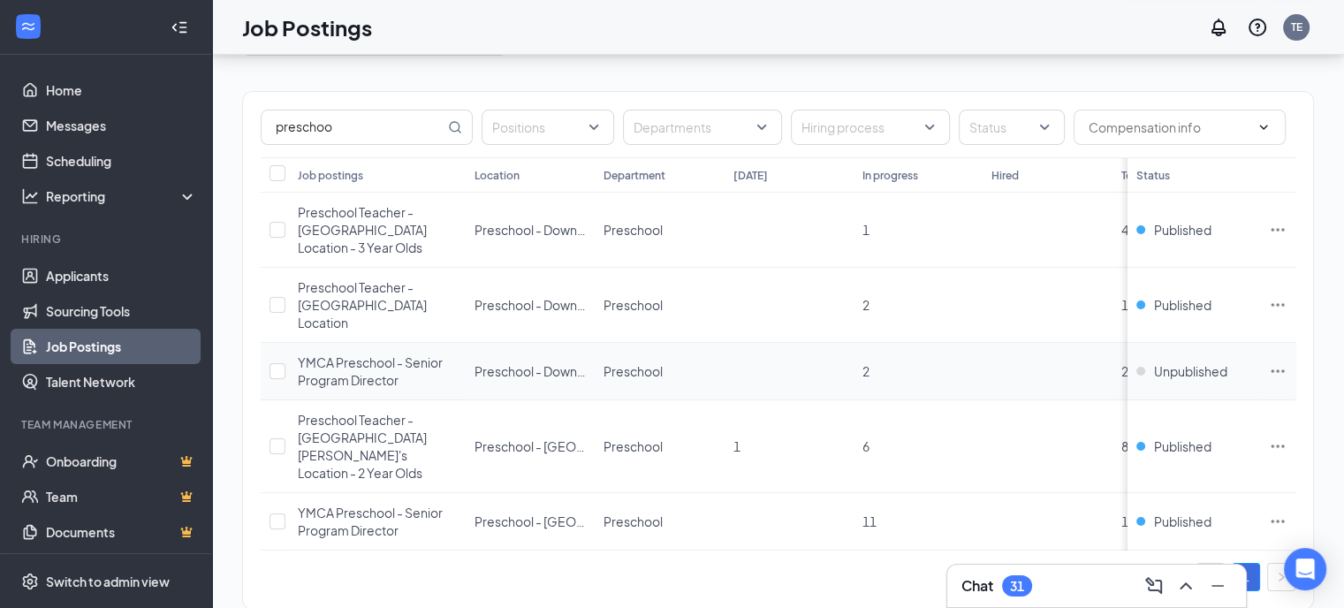
click at [1286, 362] on icon "Ellipses" at bounding box center [1277, 371] width 18 height 18
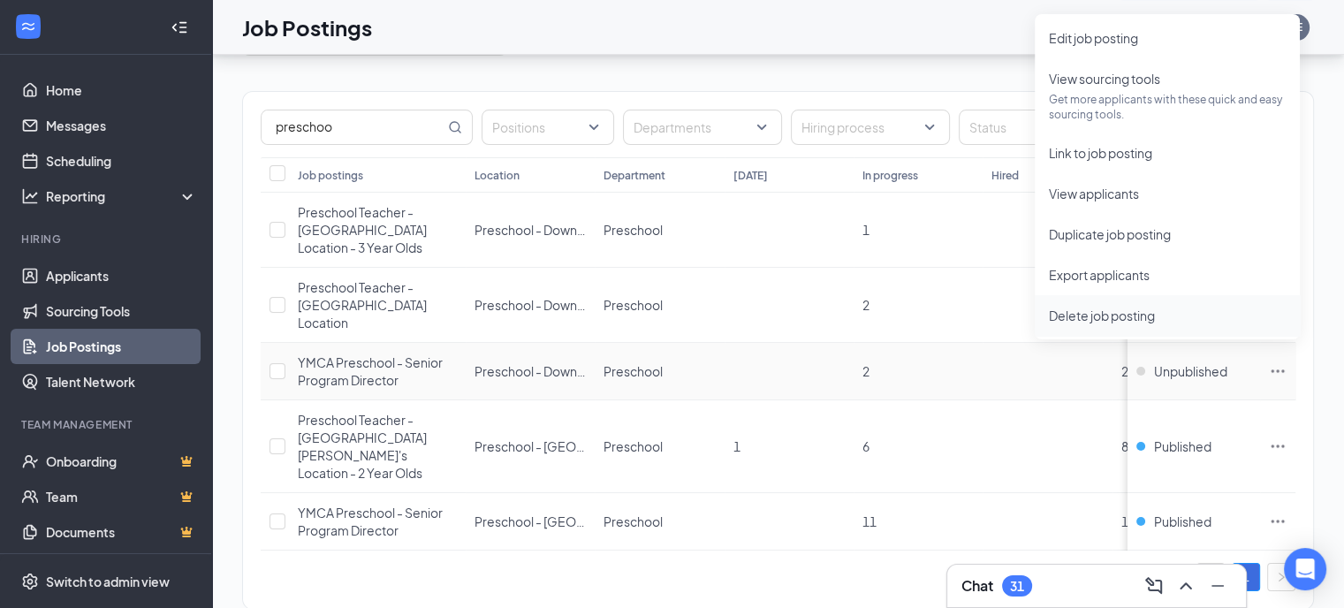
click at [1123, 323] on span "Delete job posting" at bounding box center [1167, 315] width 237 height 19
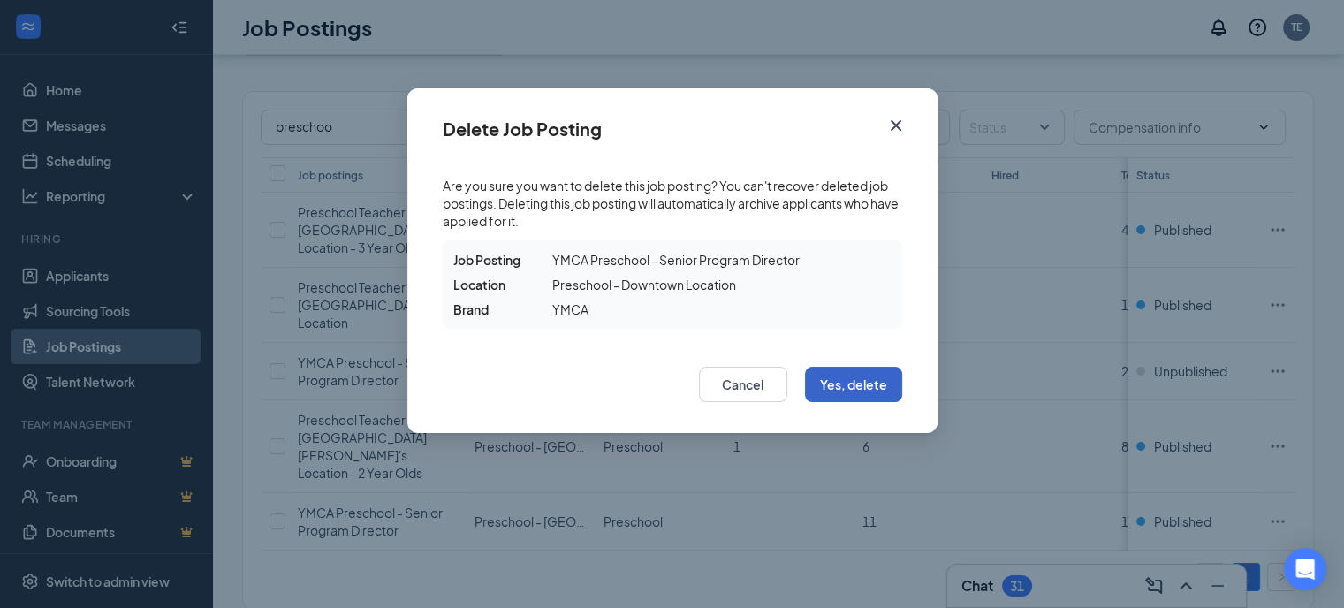
click at [855, 379] on button "Yes, delete" at bounding box center [853, 384] width 97 height 35
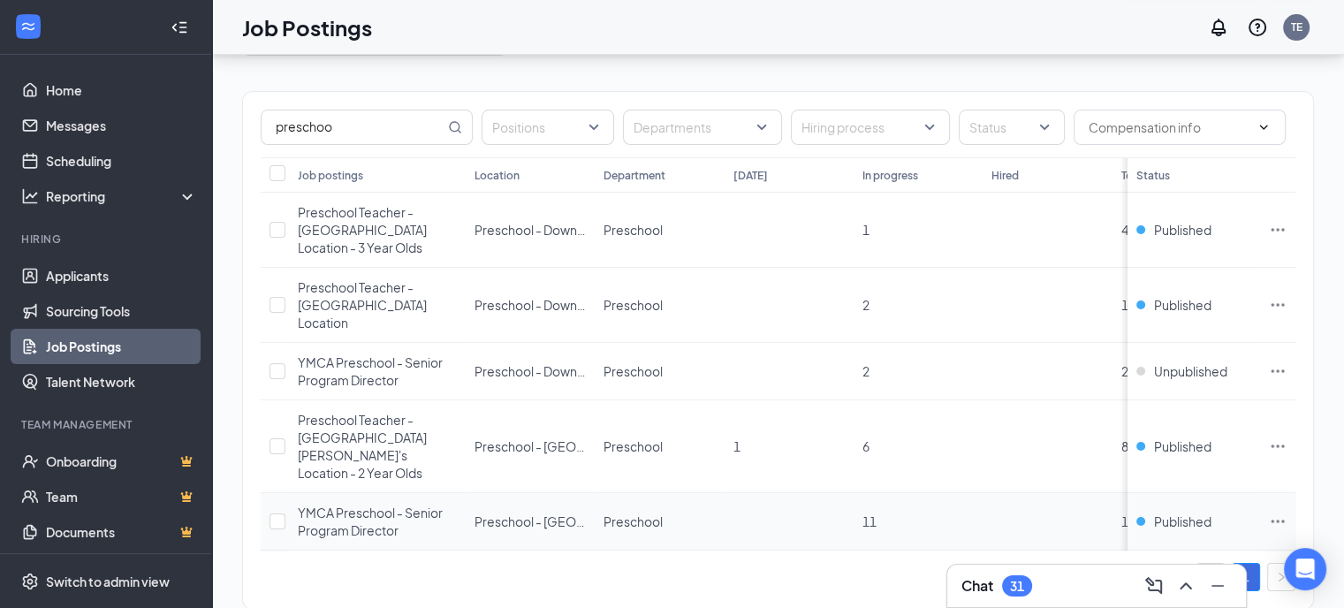
click at [350, 504] on span "YMCA Preschool - Senior Program Director" at bounding box center [370, 521] width 145 height 34
